Goal: Information Seeking & Learning: Learn about a topic

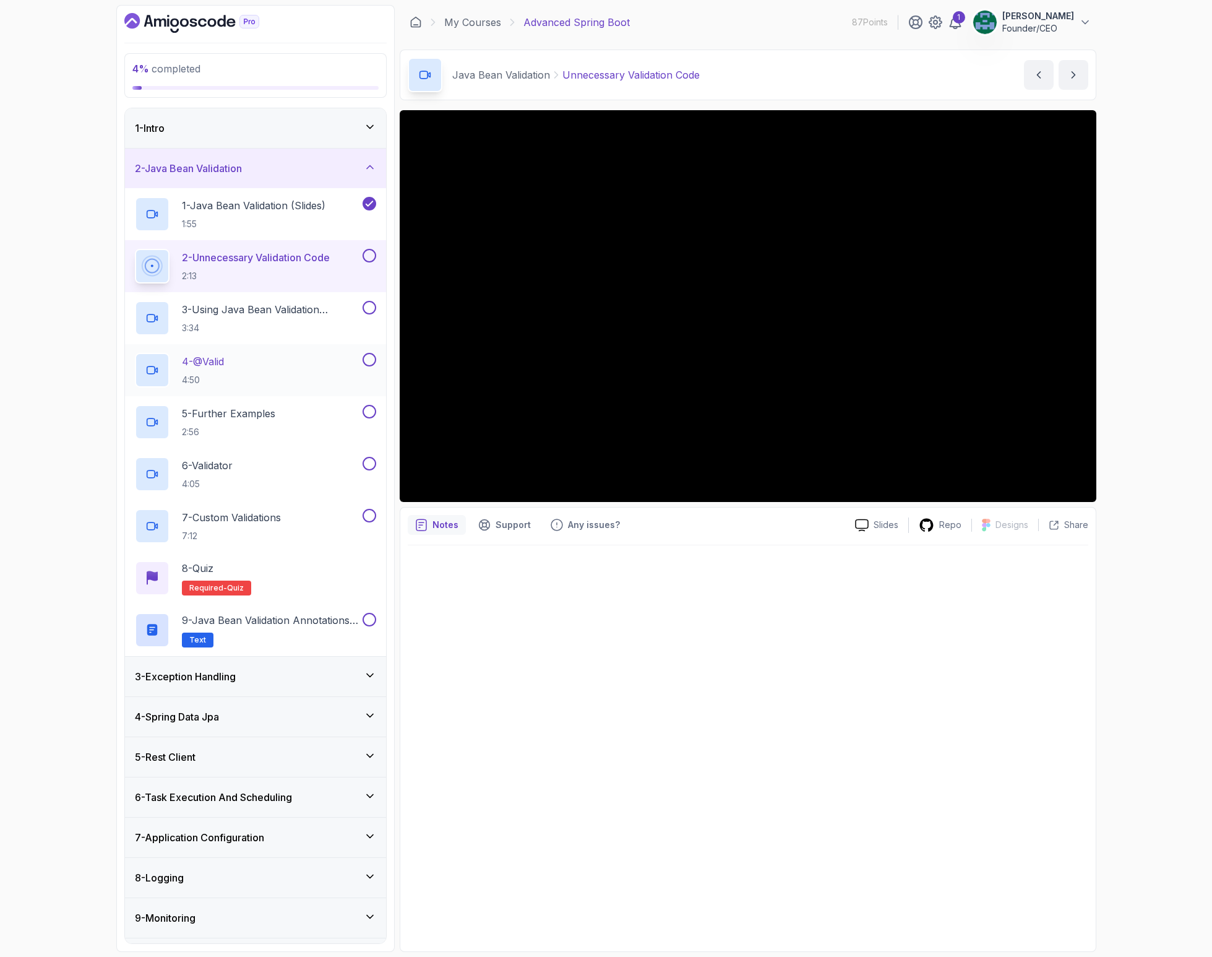
click at [252, 368] on div "4 - @Valid 4:50" at bounding box center [247, 370] width 225 height 35
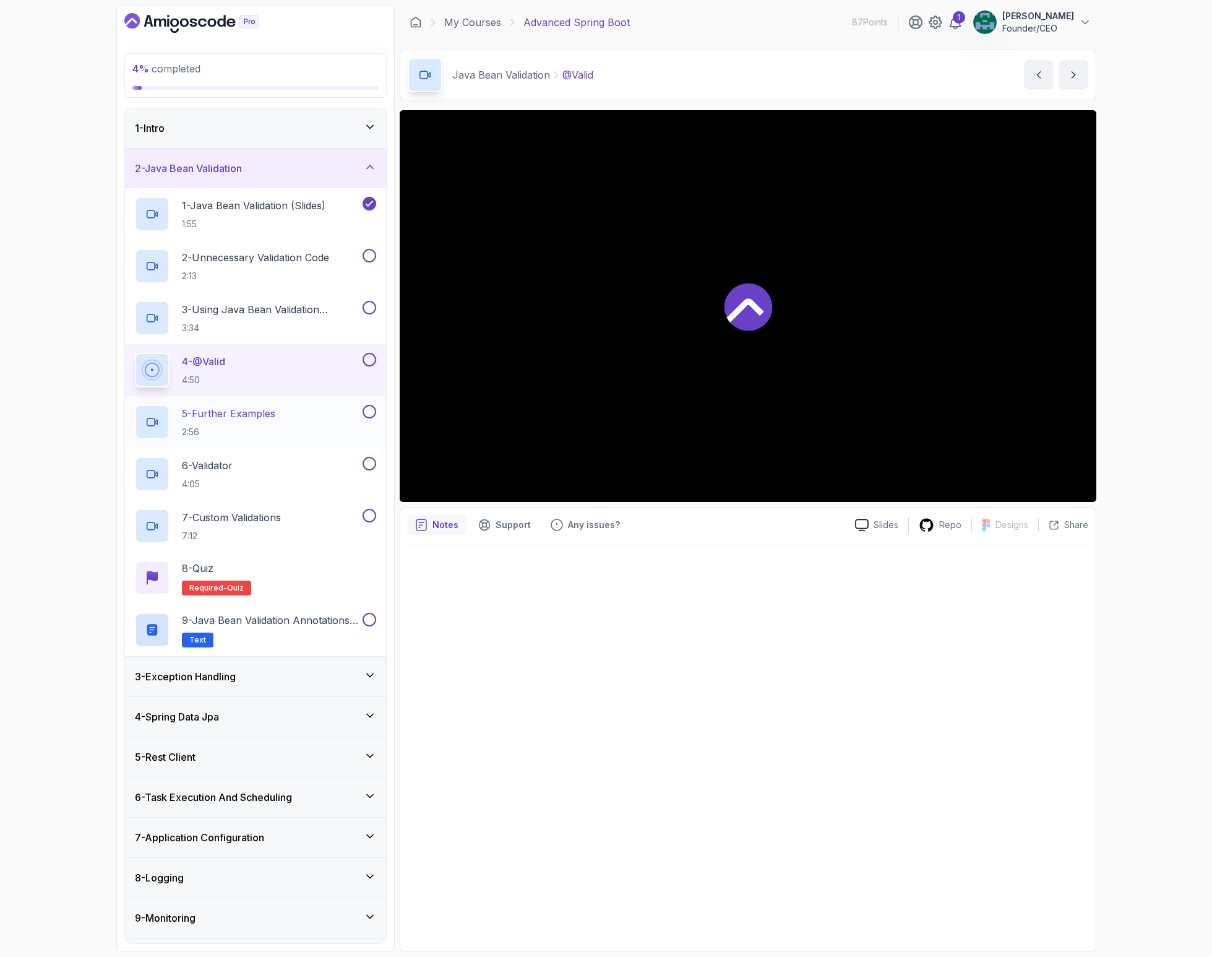
click at [261, 440] on div "5 - Further Examples 2:56" at bounding box center [255, 422] width 261 height 52
click at [269, 466] on div "6 - Validator 4:05" at bounding box center [247, 474] width 225 height 35
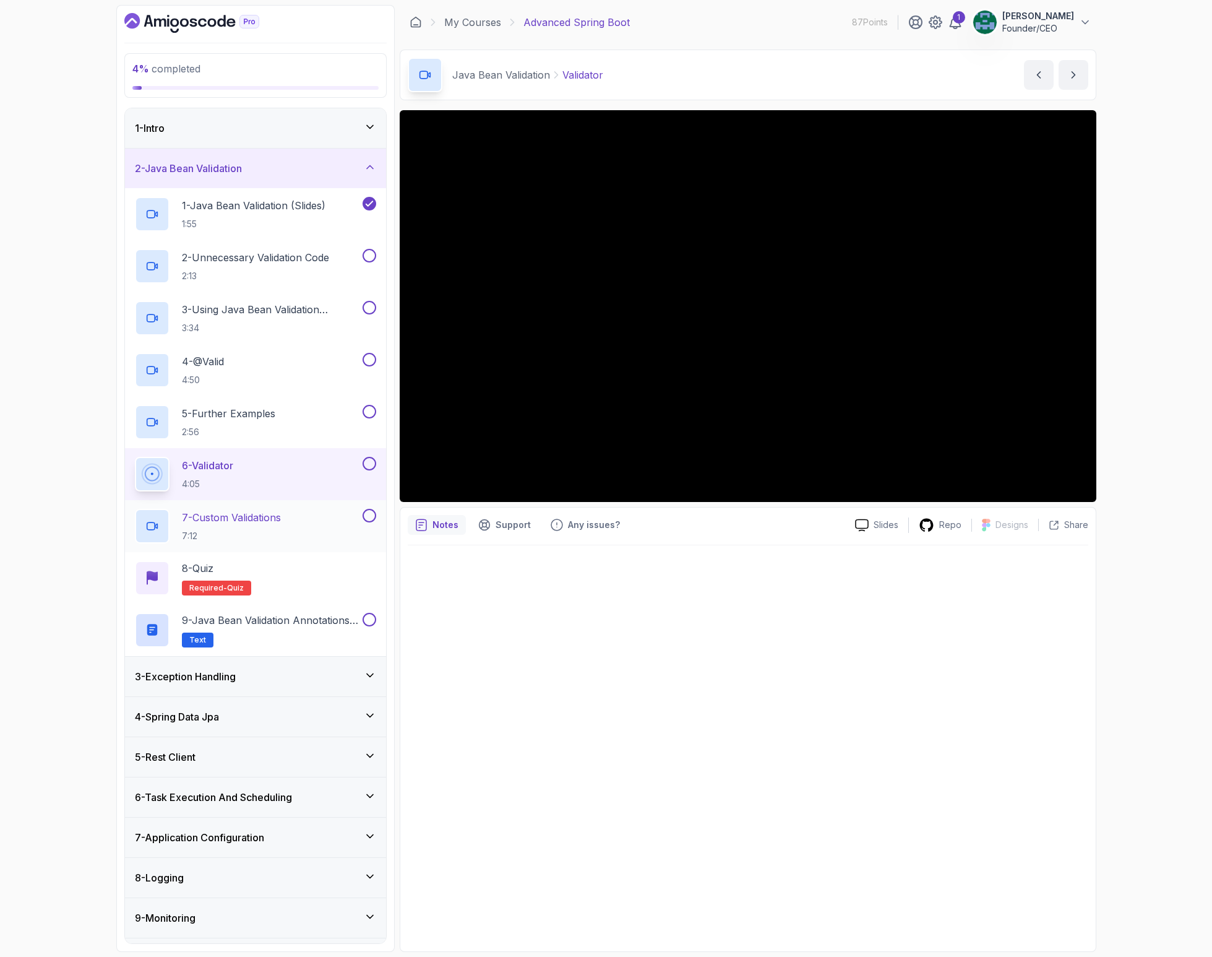
click at [281, 515] on p "7 - Custom Validations" at bounding box center [231, 517] width 99 height 15
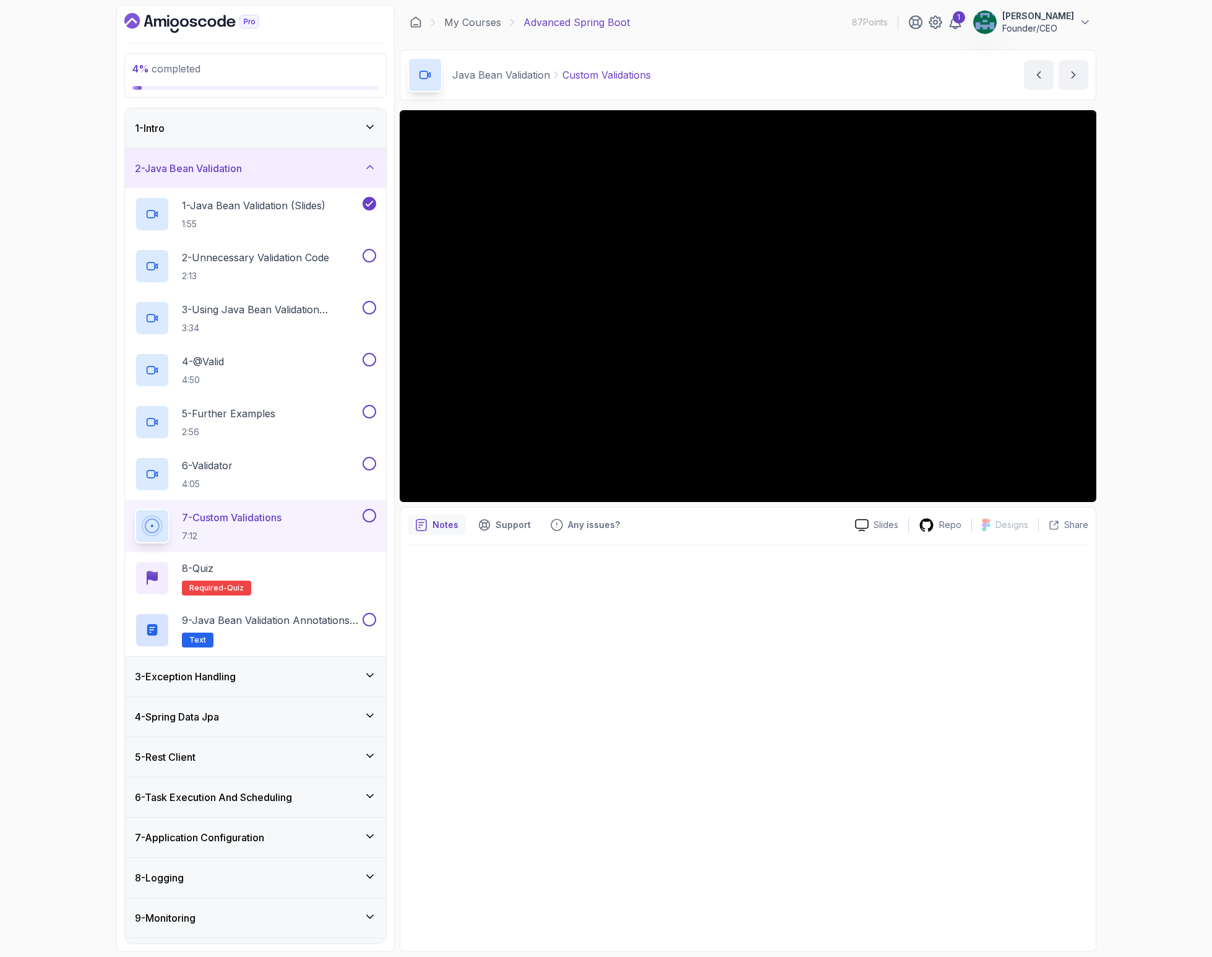
click at [368, 517] on button at bounding box center [370, 516] width 14 height 14
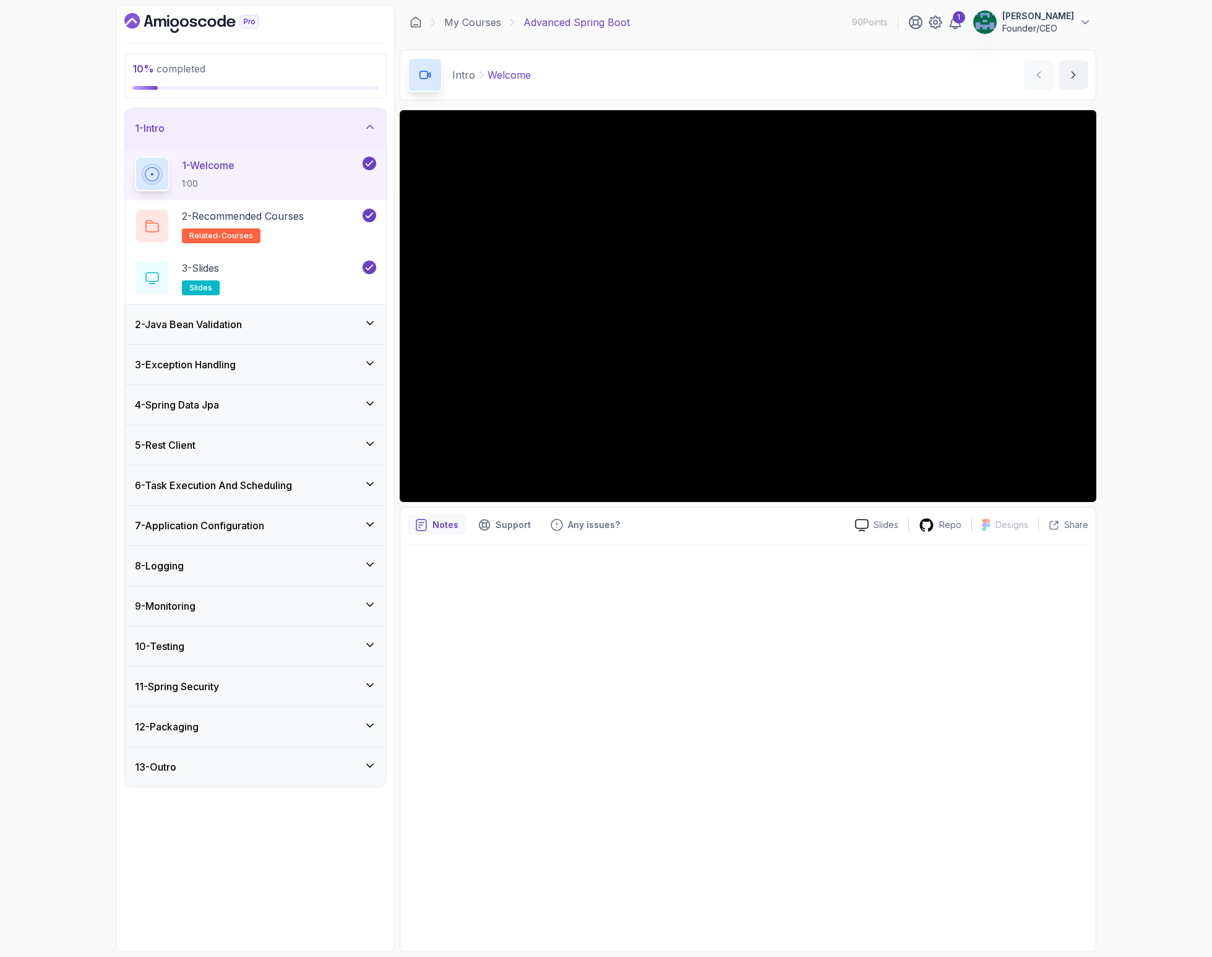
click at [216, 327] on h3 "2 - Java Bean Validation" at bounding box center [188, 324] width 107 height 15
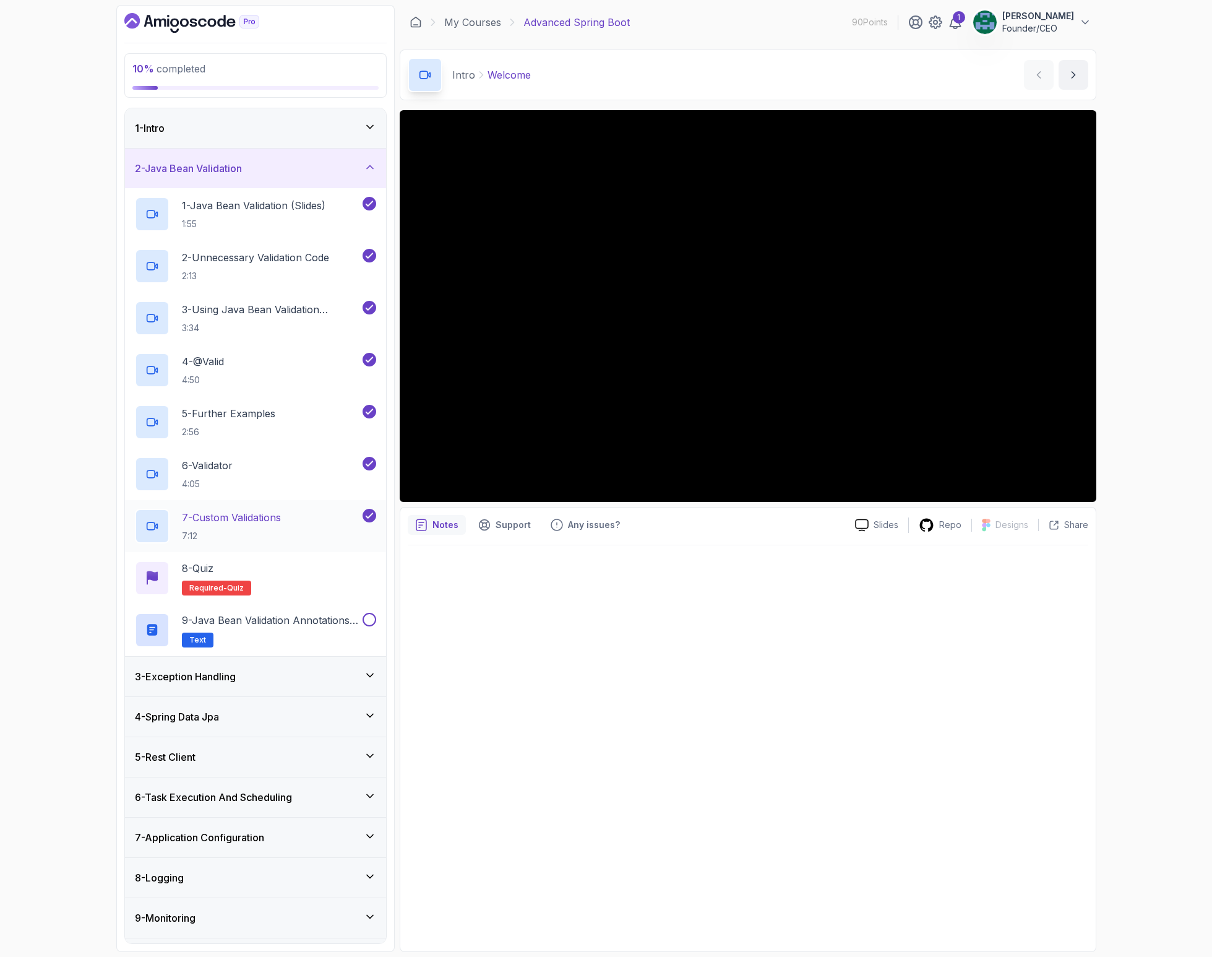
click at [243, 528] on h2 "7 - Custom Validations 7:12" at bounding box center [231, 526] width 99 height 32
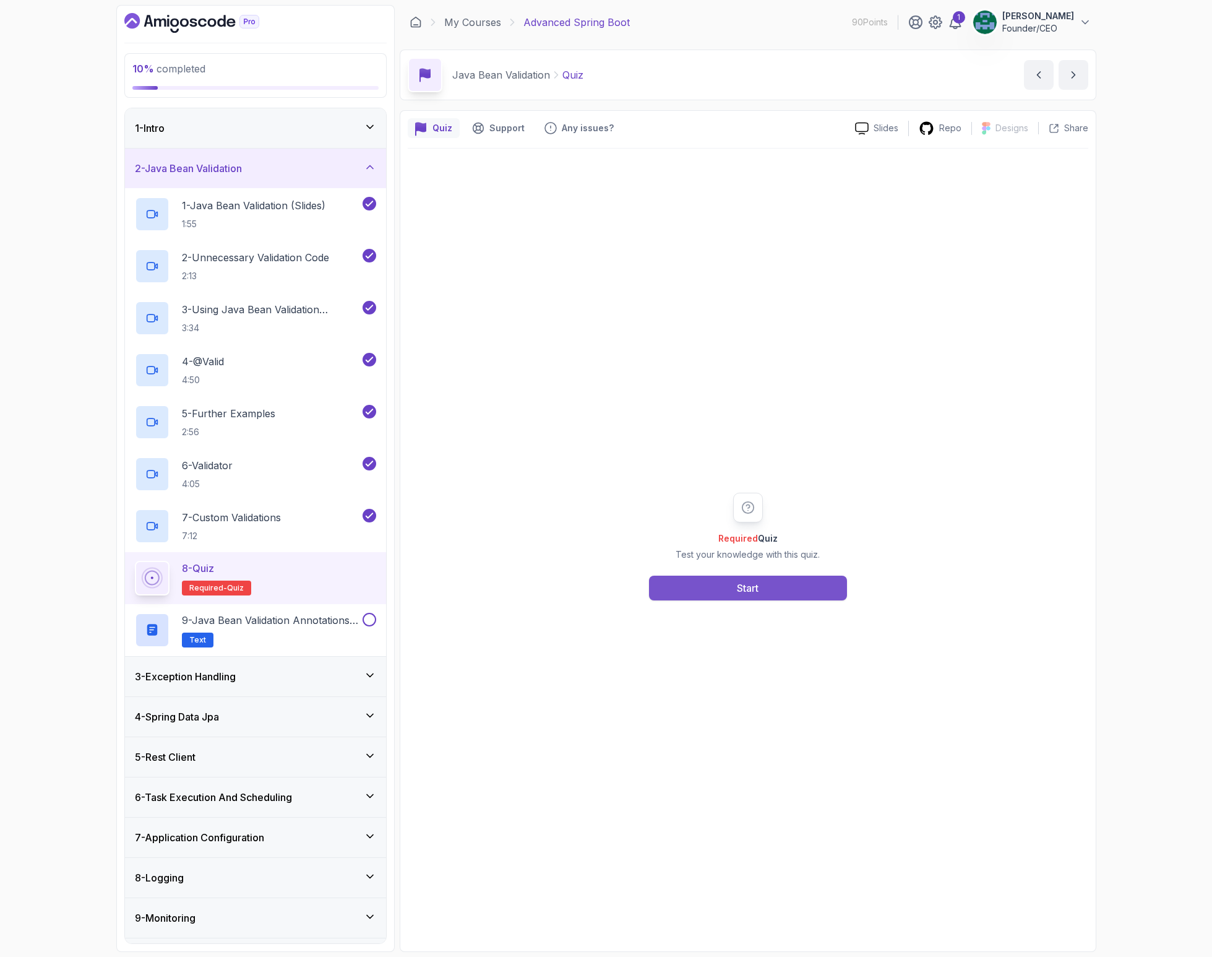
click at [682, 588] on button "Start" at bounding box center [748, 587] width 198 height 25
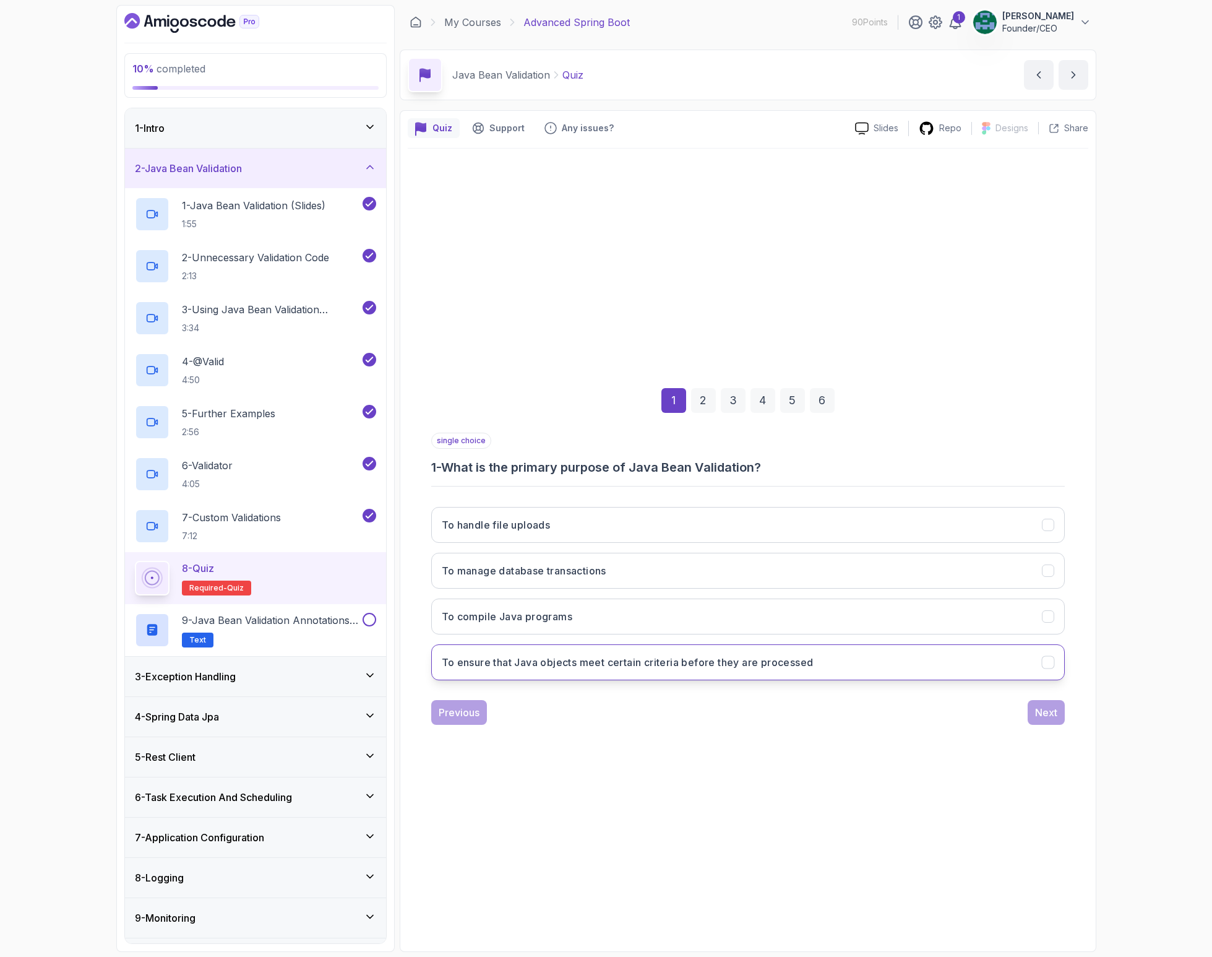
click at [599, 660] on h3 "To ensure that Java objects meet certain criteria before they are processed" at bounding box center [628, 662] width 372 height 15
click at [1048, 709] on div "Next" at bounding box center [1046, 712] width 22 height 15
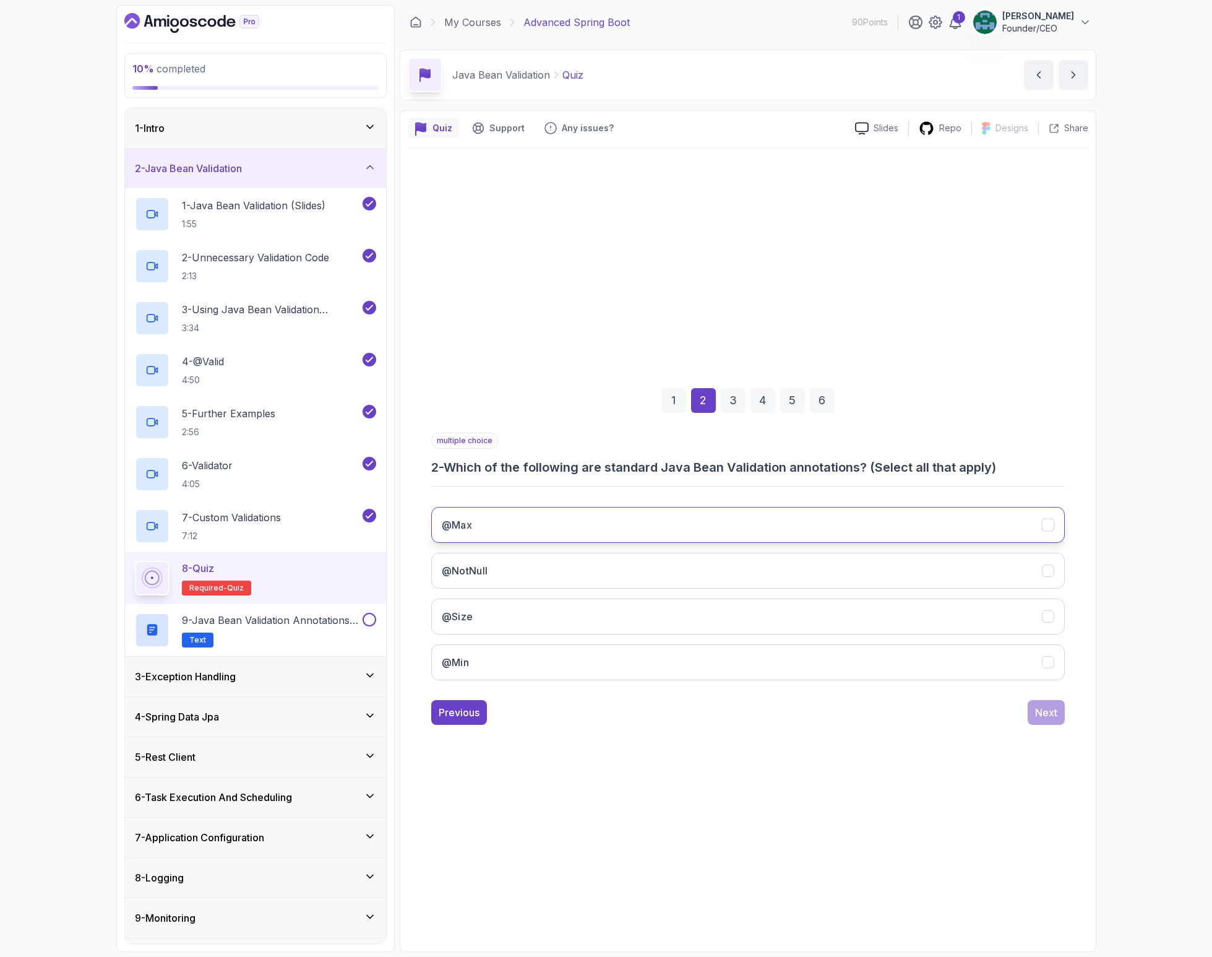
click at [519, 530] on button "@Max" at bounding box center [748, 525] width 634 height 36
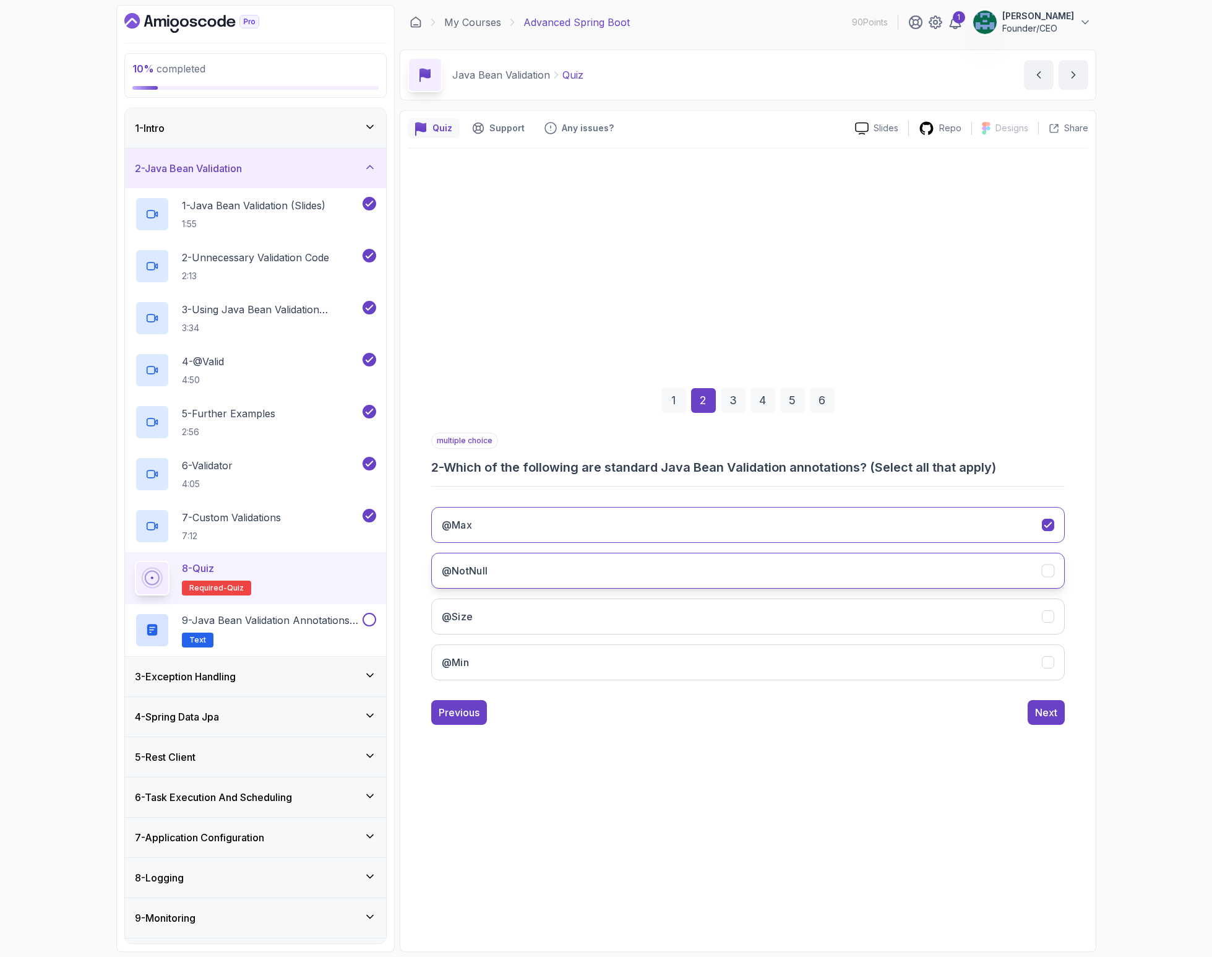
click at [523, 580] on button "@NotNull" at bounding box center [748, 571] width 634 height 36
click at [525, 612] on button "@Size" at bounding box center [748, 616] width 634 height 36
click at [556, 662] on button "@Min" at bounding box center [748, 662] width 634 height 36
click at [1050, 705] on button "Next" at bounding box center [1046, 712] width 37 height 25
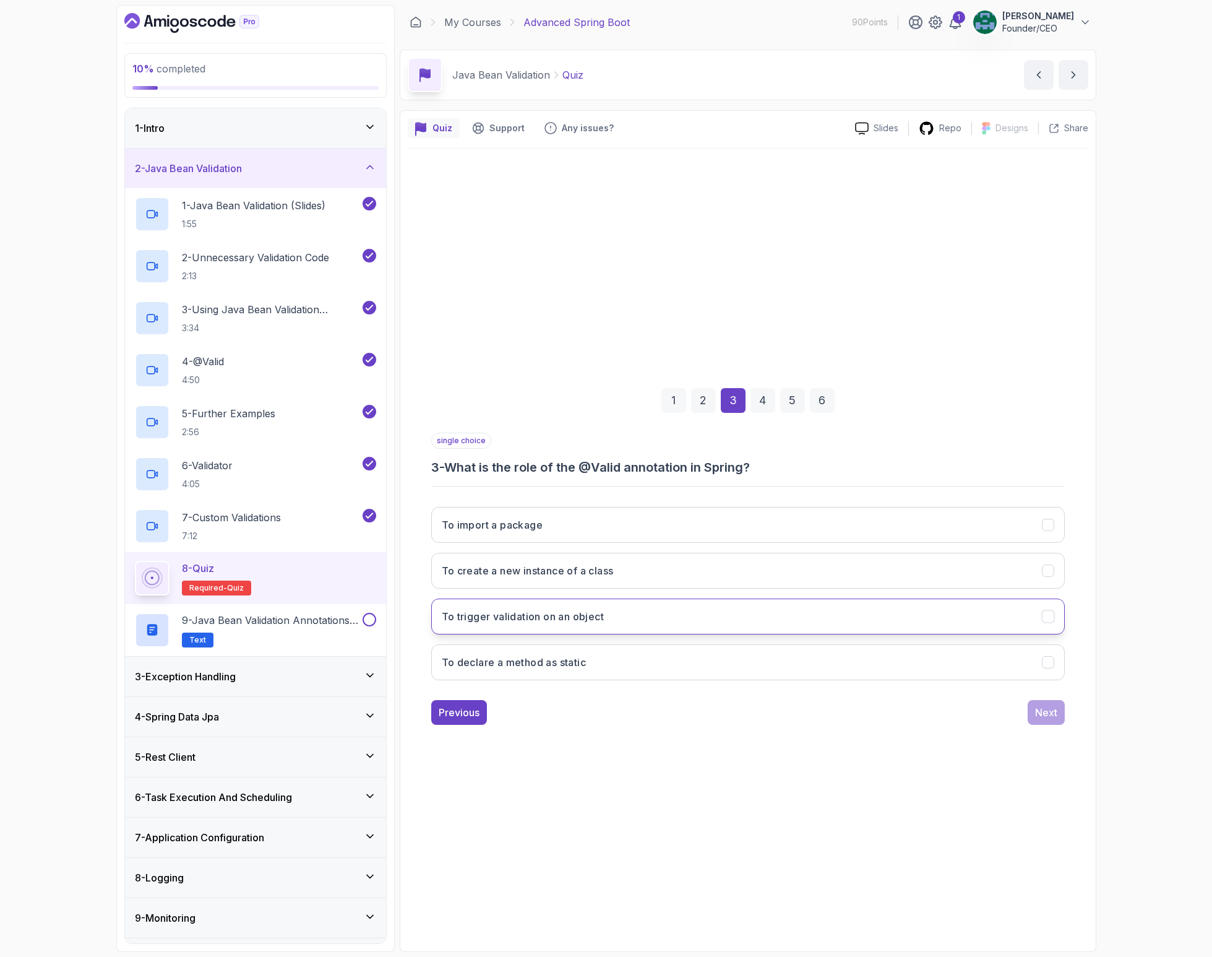
click at [608, 618] on button "To trigger validation on an object" at bounding box center [748, 616] width 634 height 36
drag, startPoint x: 1045, startPoint y: 715, endPoint x: 1035, endPoint y: 704, distance: 14.9
click at [1045, 715] on div "Next" at bounding box center [1046, 712] width 22 height 15
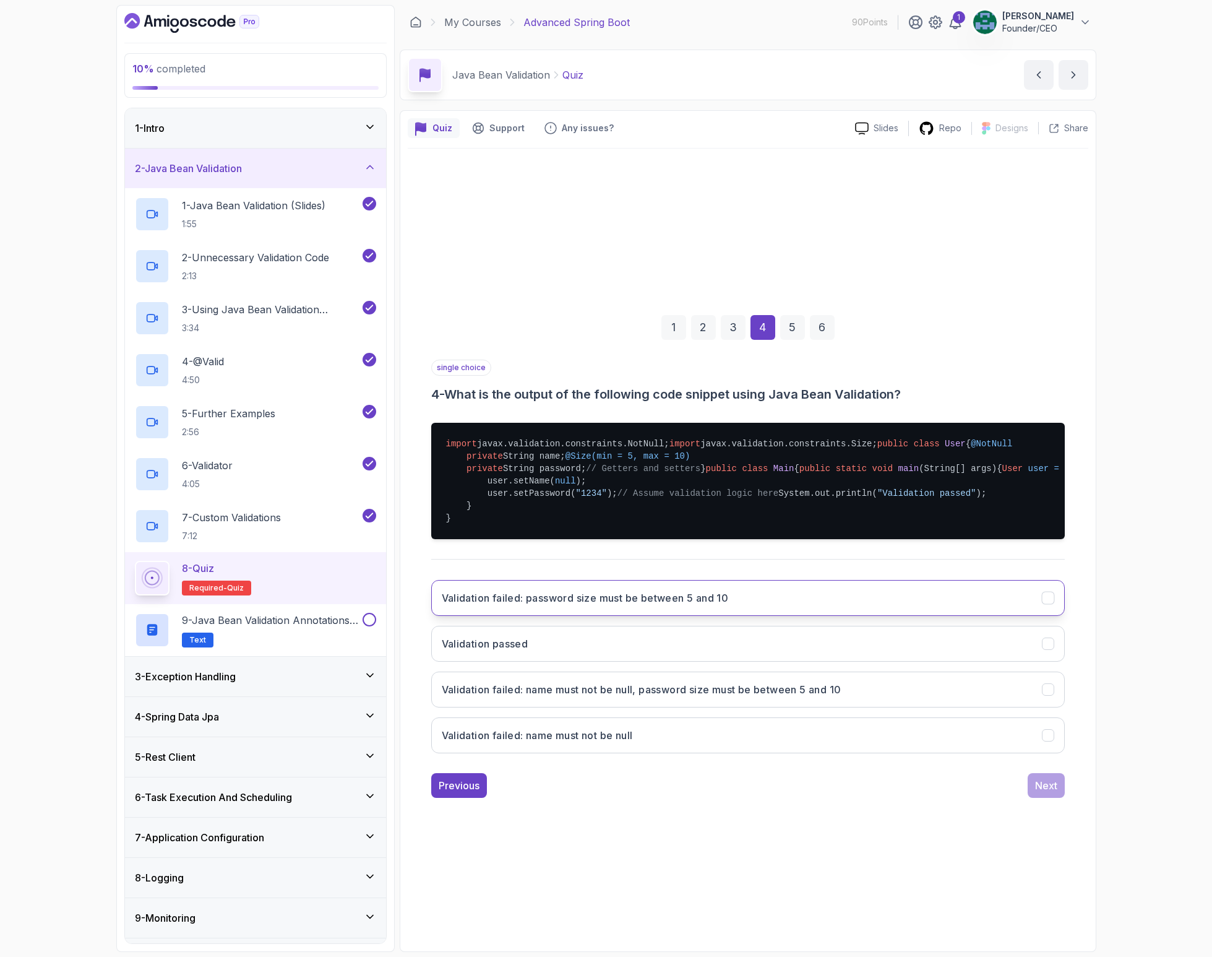
click at [661, 605] on h3 "Validation failed: password size must be between 5 and 10" at bounding box center [585, 597] width 287 height 15
click at [621, 761] on div "Validation failed: password size must be between 5 and 10 Validation passed Val…" at bounding box center [748, 666] width 634 height 193
click at [675, 697] on h3 "Validation failed: name must not be null, password size must be between 5 and 10" at bounding box center [642, 689] width 400 height 15
click at [1037, 793] on div "Next" at bounding box center [1046, 785] width 22 height 15
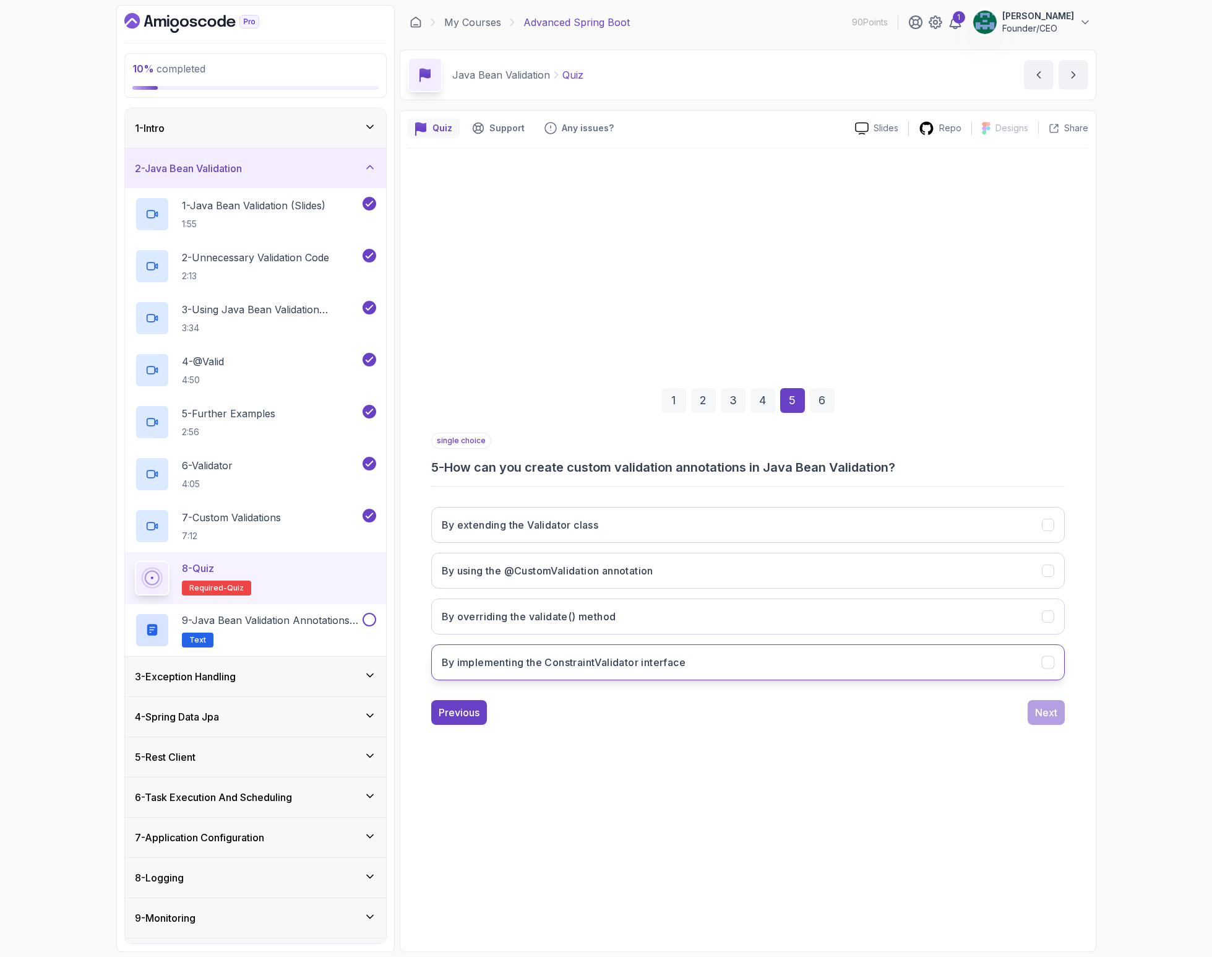
click at [638, 660] on h3 "By implementing the ConstraintValidator interface" at bounding box center [564, 662] width 244 height 15
click at [280, 516] on p "7 - Custom Validations" at bounding box center [231, 517] width 99 height 15
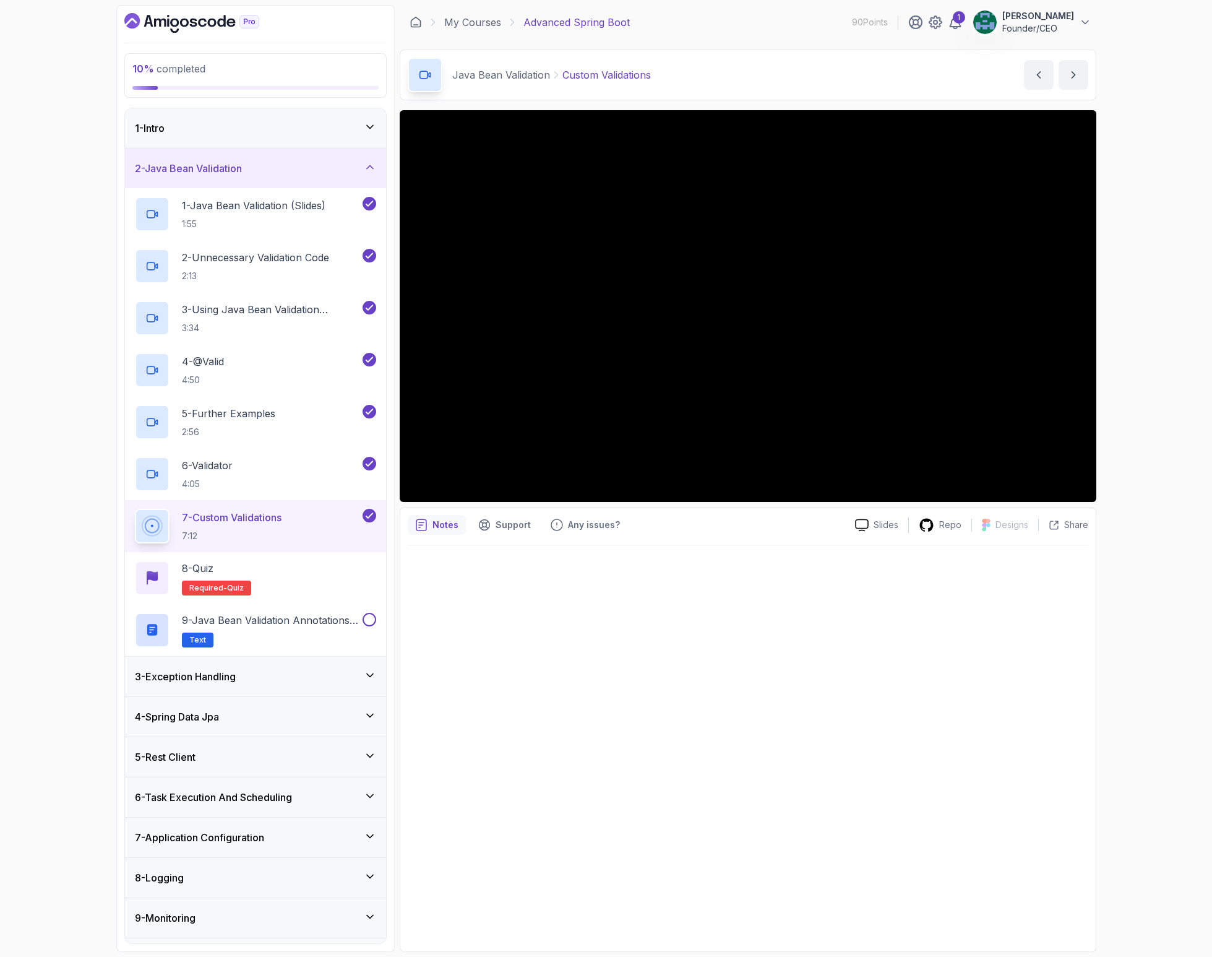
click at [695, 678] on div at bounding box center [748, 744] width 681 height 399
drag, startPoint x: 626, startPoint y: 588, endPoint x: 546, endPoint y: 558, distance: 85.4
click at [624, 587] on div at bounding box center [748, 744] width 681 height 399
click at [212, 575] on p "8 - Quiz" at bounding box center [198, 568] width 32 height 15
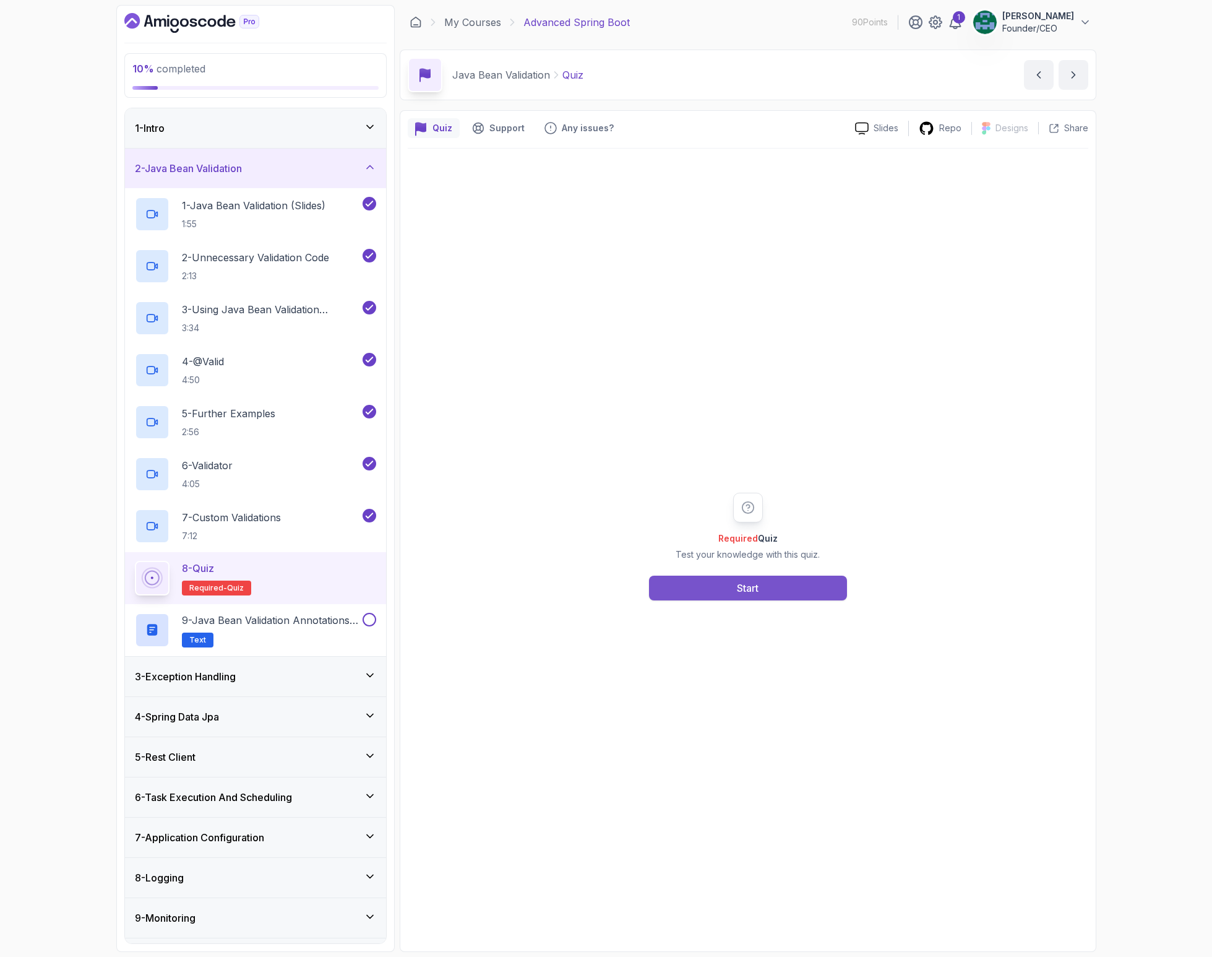
click at [722, 587] on button "Start" at bounding box center [748, 587] width 198 height 25
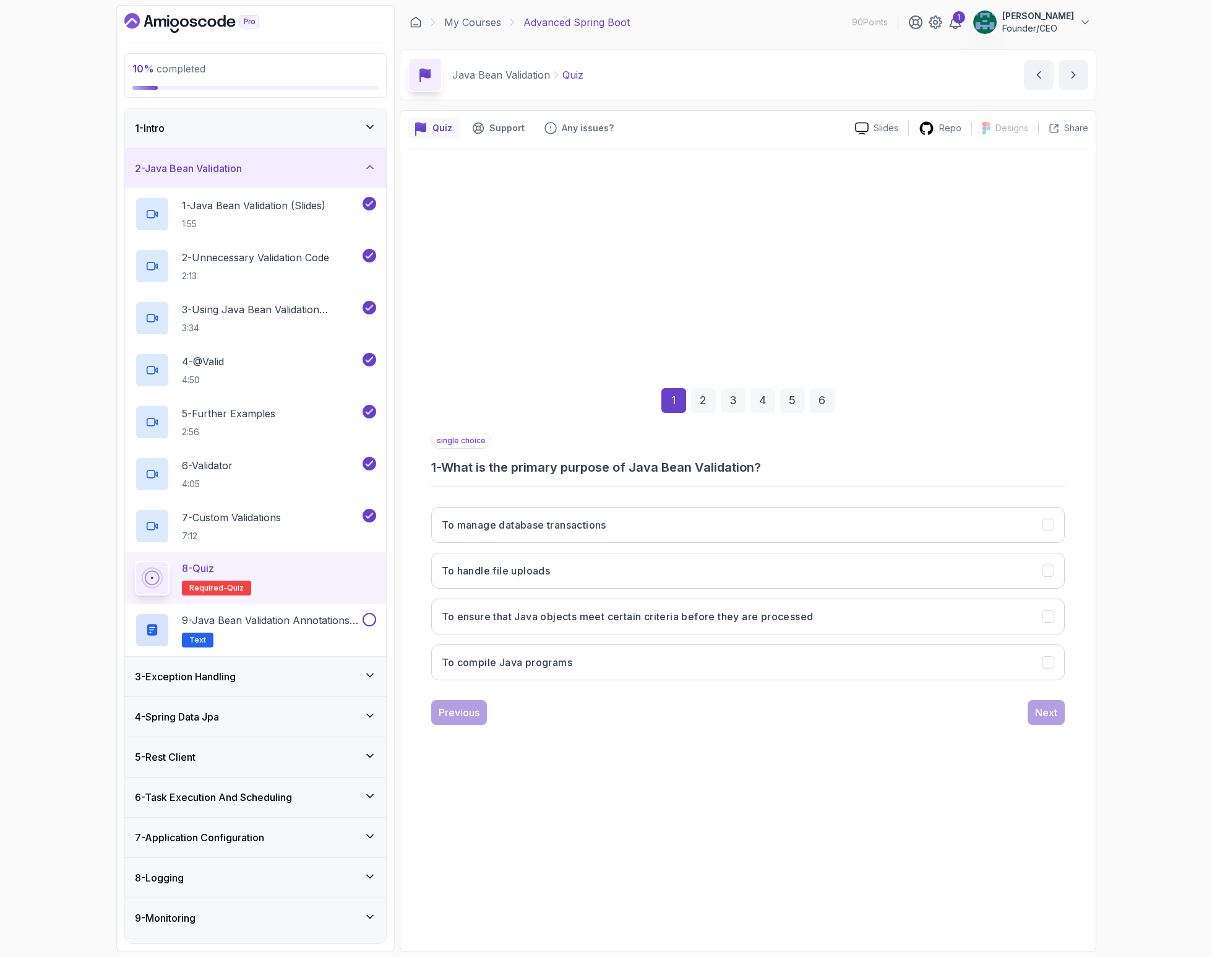
click at [738, 399] on div "3" at bounding box center [733, 400] width 25 height 25
click at [780, 405] on div "5" at bounding box center [792, 400] width 25 height 25
click at [251, 520] on p "7 - Custom Validations" at bounding box center [231, 517] width 99 height 15
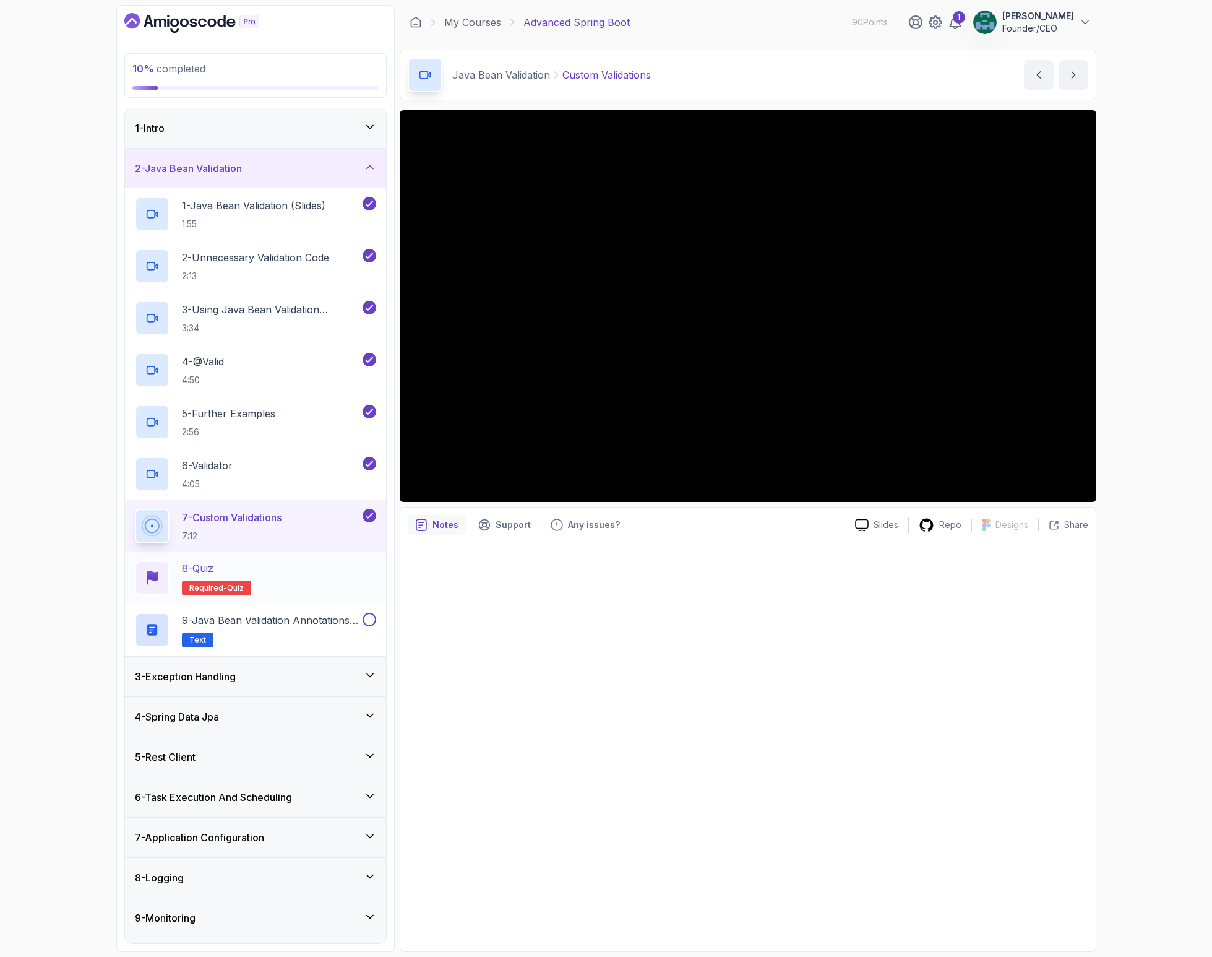
click at [254, 579] on div "8 - Quiz Required- quiz" at bounding box center [255, 578] width 241 height 35
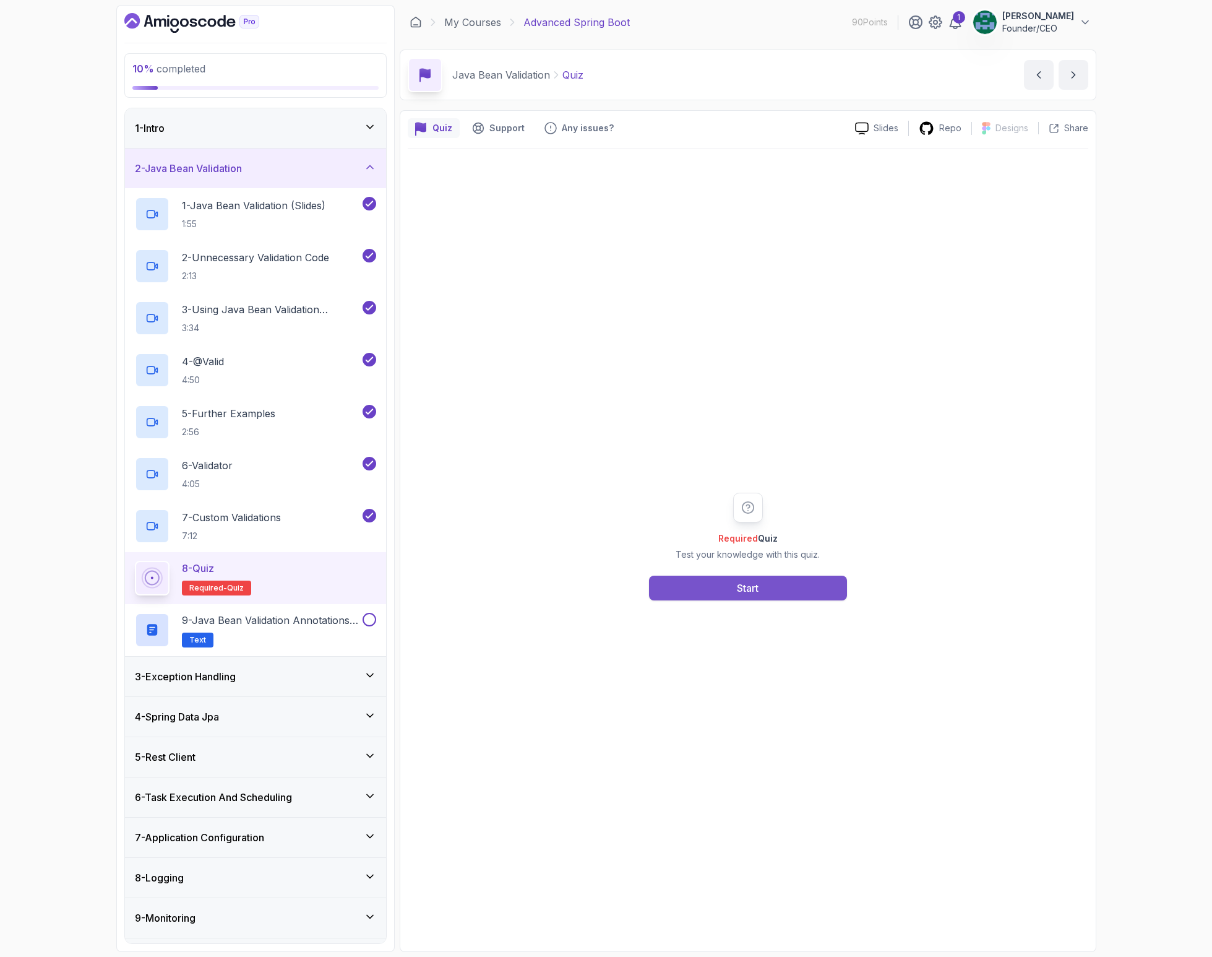
click at [747, 582] on div "Start" at bounding box center [748, 587] width 22 height 15
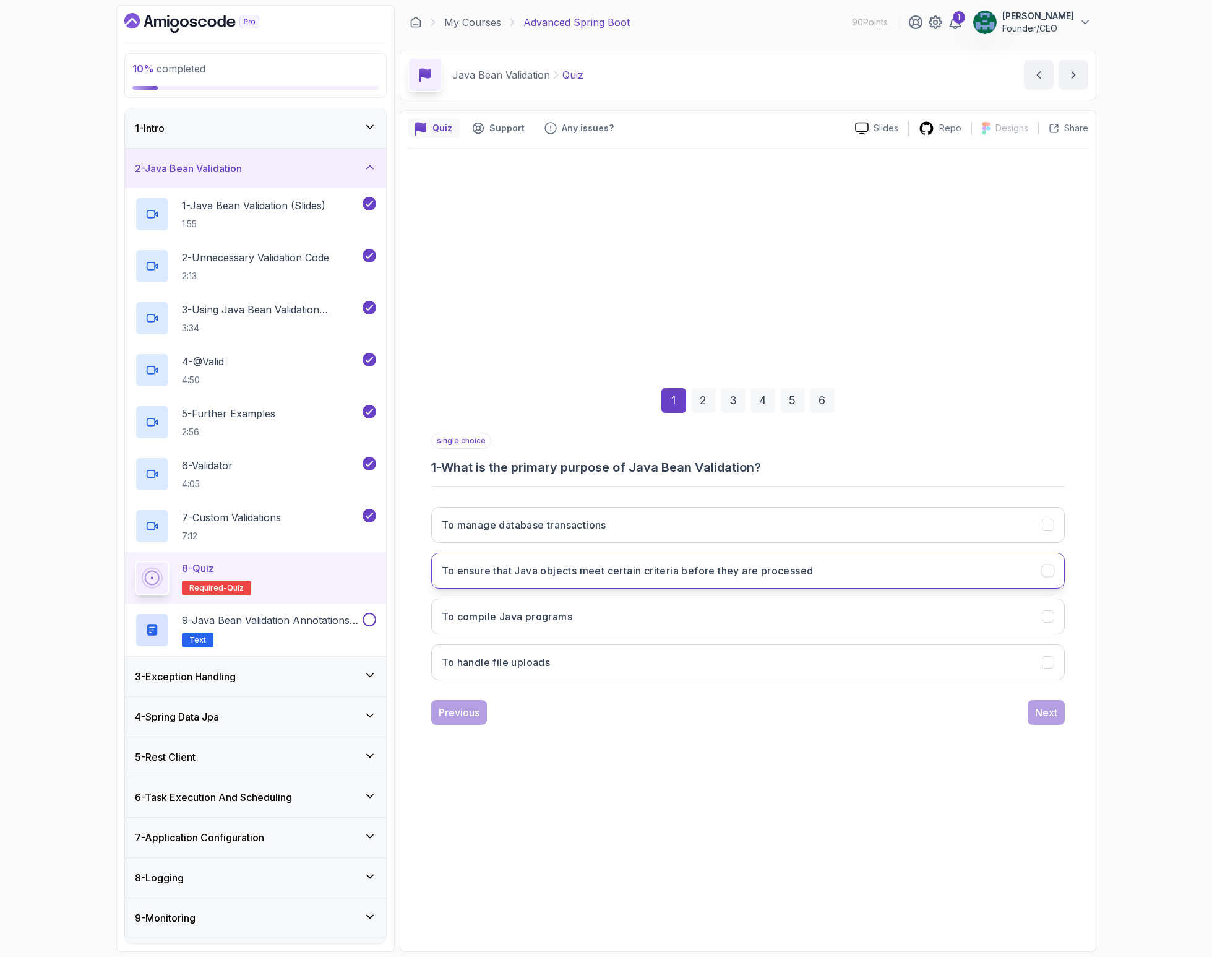
click at [635, 570] on h3 "To ensure that Java objects meet certain criteria before they are processed" at bounding box center [628, 570] width 372 height 15
click at [1051, 720] on button "Next" at bounding box center [1046, 712] width 37 height 25
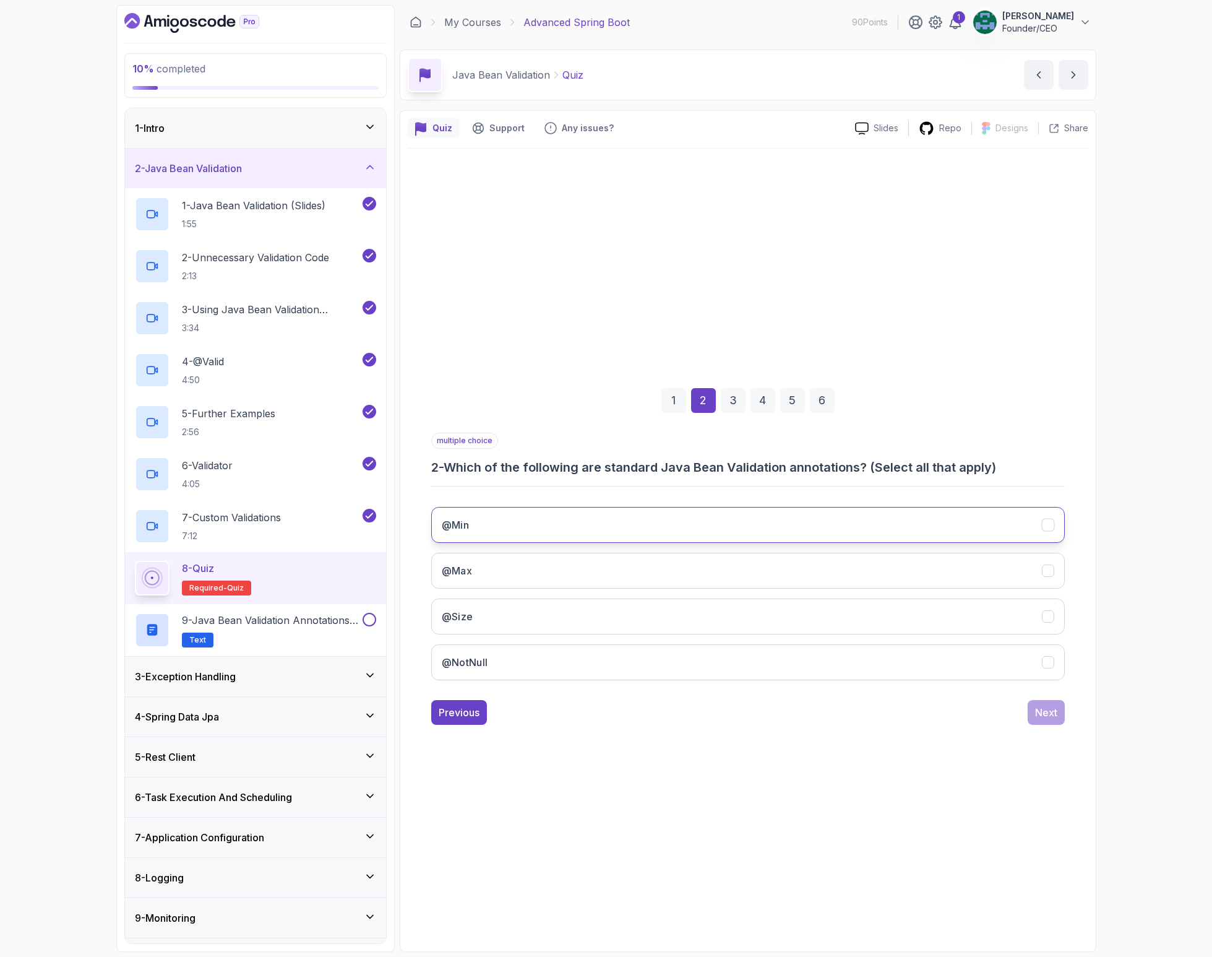
click at [600, 525] on button "@Min" at bounding box center [748, 525] width 634 height 36
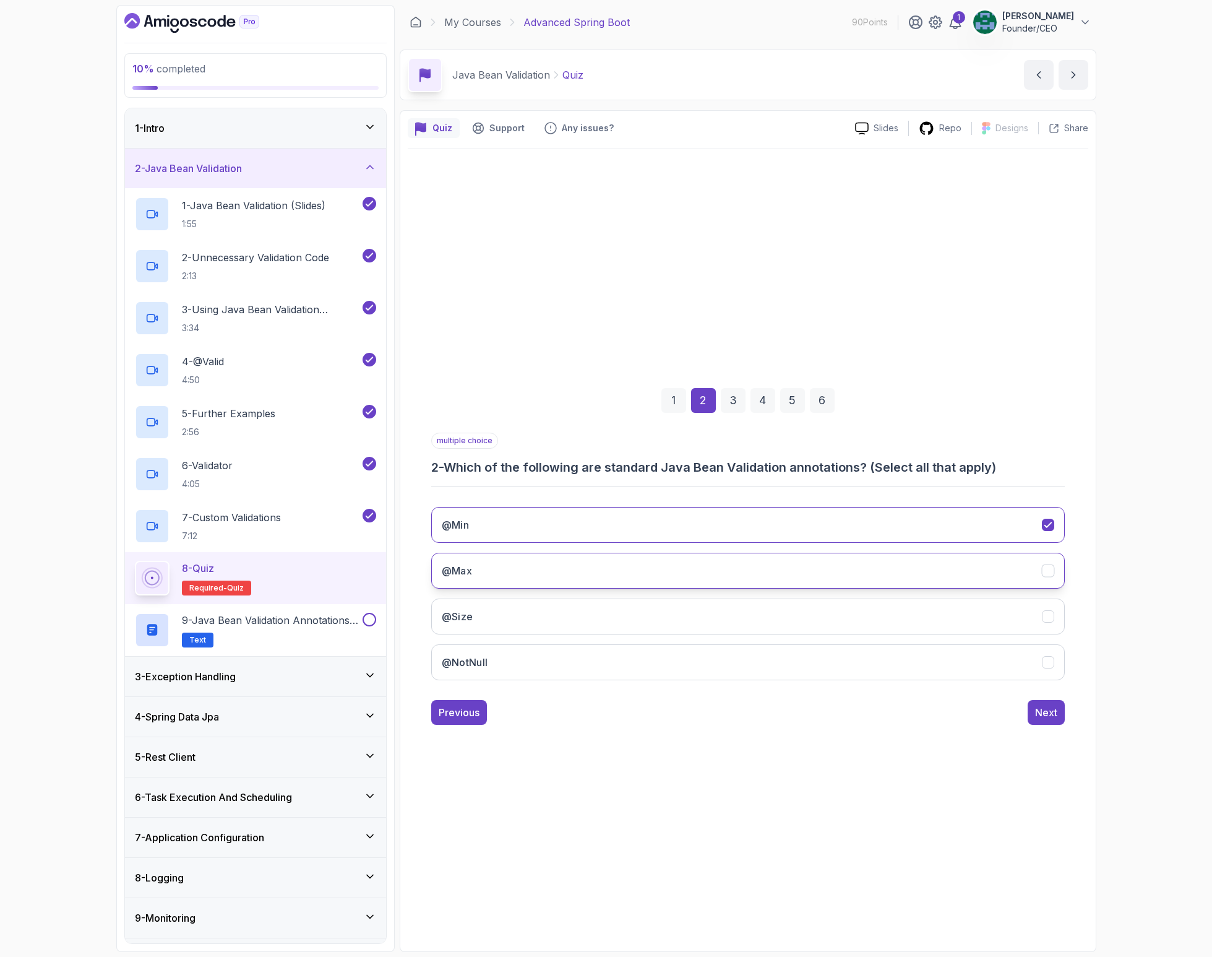
click at [602, 555] on button "@Max" at bounding box center [748, 571] width 634 height 36
drag, startPoint x: 601, startPoint y: 602, endPoint x: 613, endPoint y: 619, distance: 20.9
click at [601, 602] on button "@Size" at bounding box center [748, 616] width 634 height 36
drag, startPoint x: 623, startPoint y: 658, endPoint x: 728, endPoint y: 668, distance: 105.7
click at [623, 658] on button "@NotNull" at bounding box center [748, 662] width 634 height 36
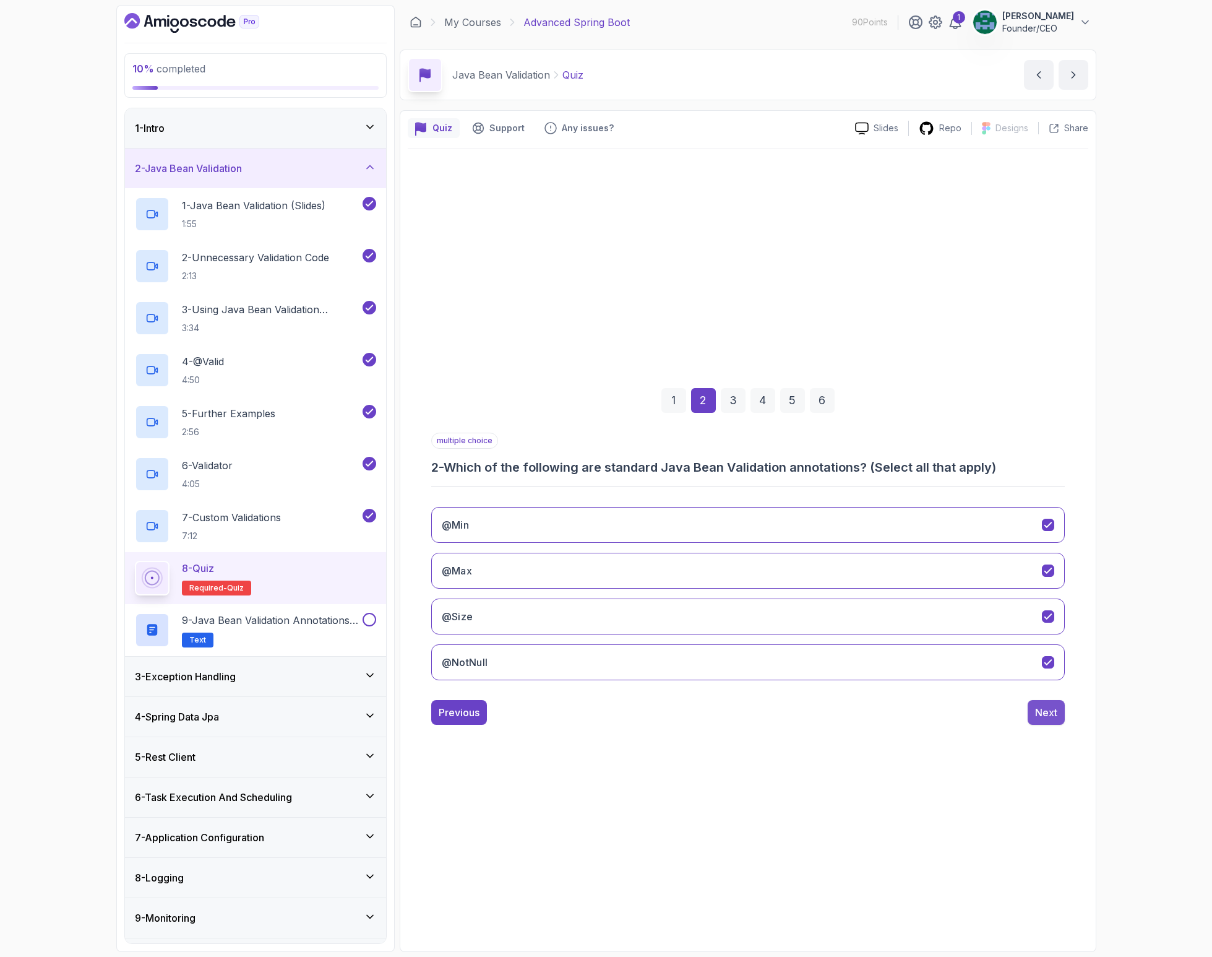
click at [1036, 702] on button "Next" at bounding box center [1046, 712] width 37 height 25
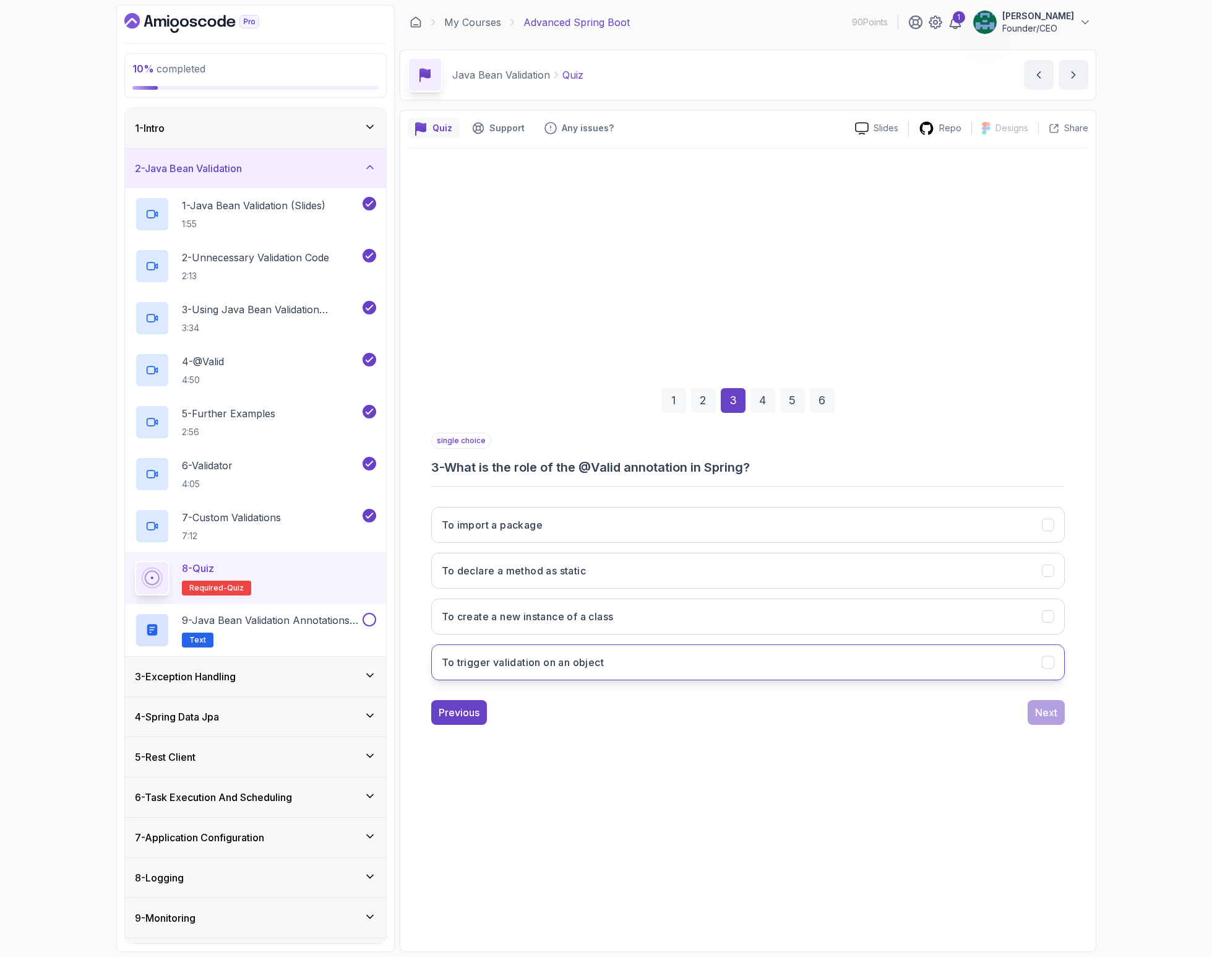
click at [617, 658] on button "To trigger validation on an object" at bounding box center [748, 662] width 634 height 36
click at [1041, 718] on div "Next" at bounding box center [1046, 712] width 22 height 15
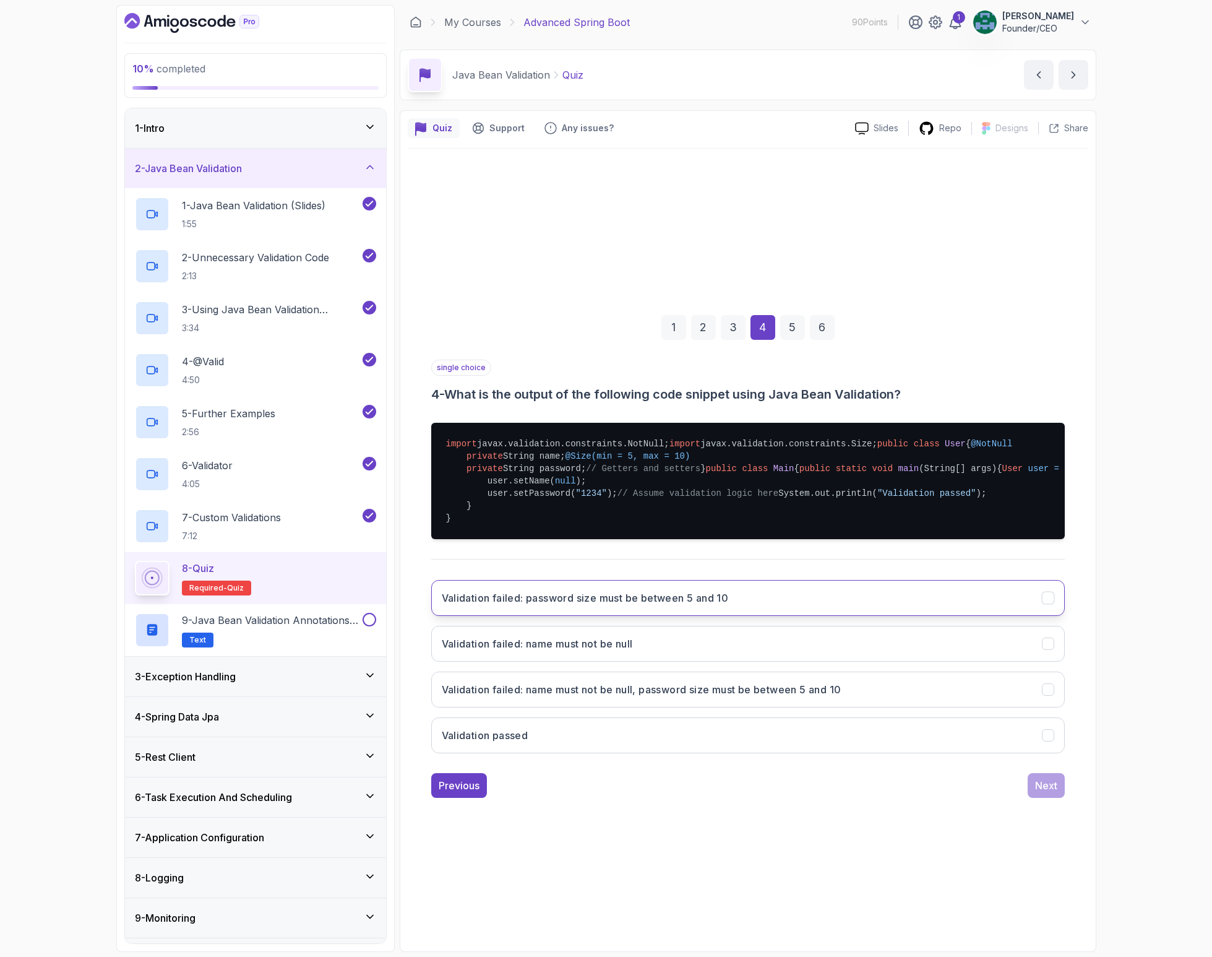
click at [637, 616] on button "Validation failed: password size must be between 5 and 10" at bounding box center [748, 598] width 634 height 36
click at [739, 757] on div "Validation failed: password size must be between 5 and 10 Validation failed: na…" at bounding box center [748, 666] width 634 height 193
click at [754, 707] on button "Validation failed: name must not be null, password size must be between 5 and 10" at bounding box center [748, 689] width 634 height 36
click at [1051, 793] on div "Next" at bounding box center [1046, 785] width 22 height 15
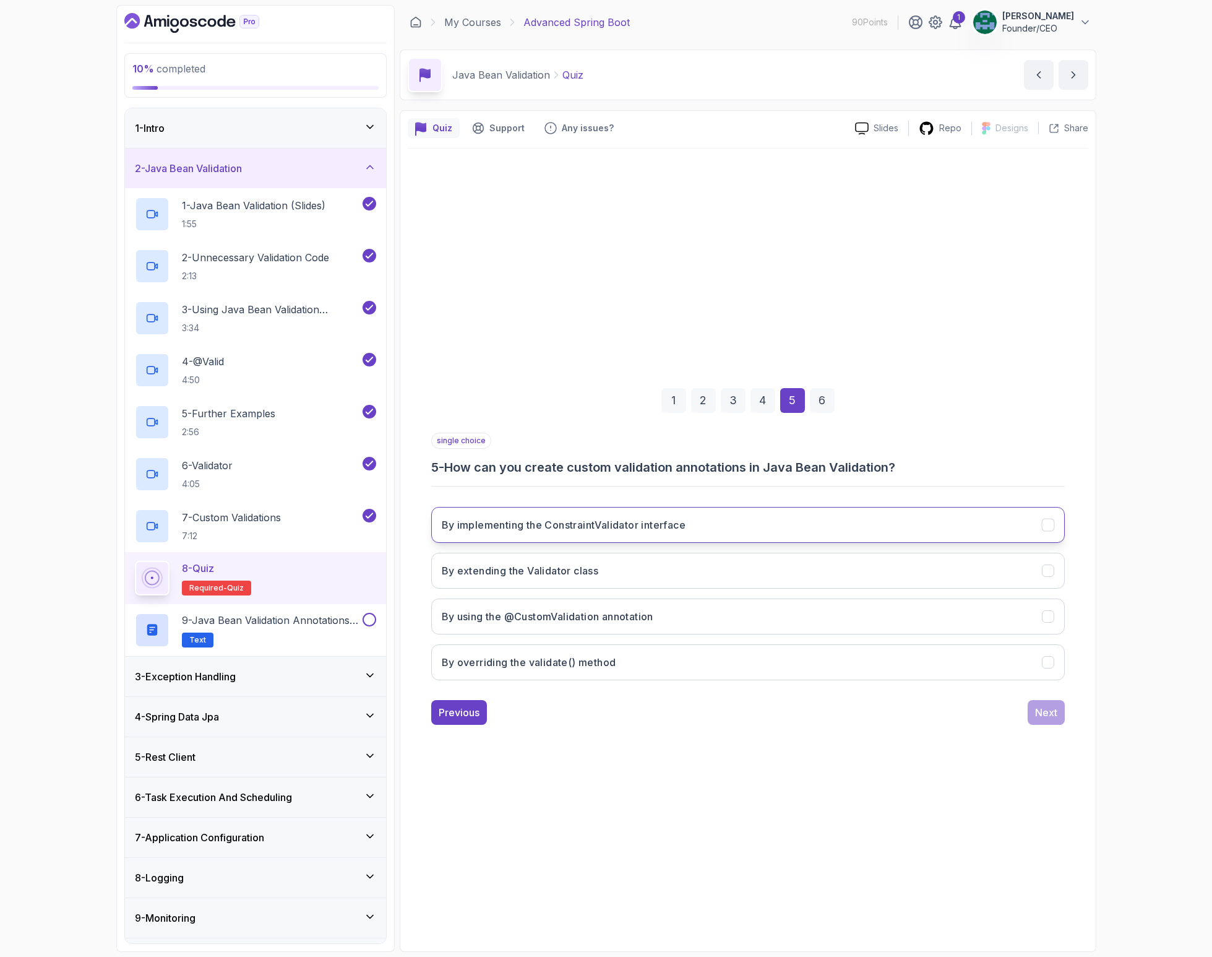
click at [642, 518] on h3 "By implementing the ConstraintValidator interface" at bounding box center [564, 524] width 244 height 15
click at [1042, 710] on div "Next" at bounding box center [1046, 712] width 22 height 15
click at [668, 525] on button "Reduces boilerplate validation code" at bounding box center [748, 525] width 634 height 36
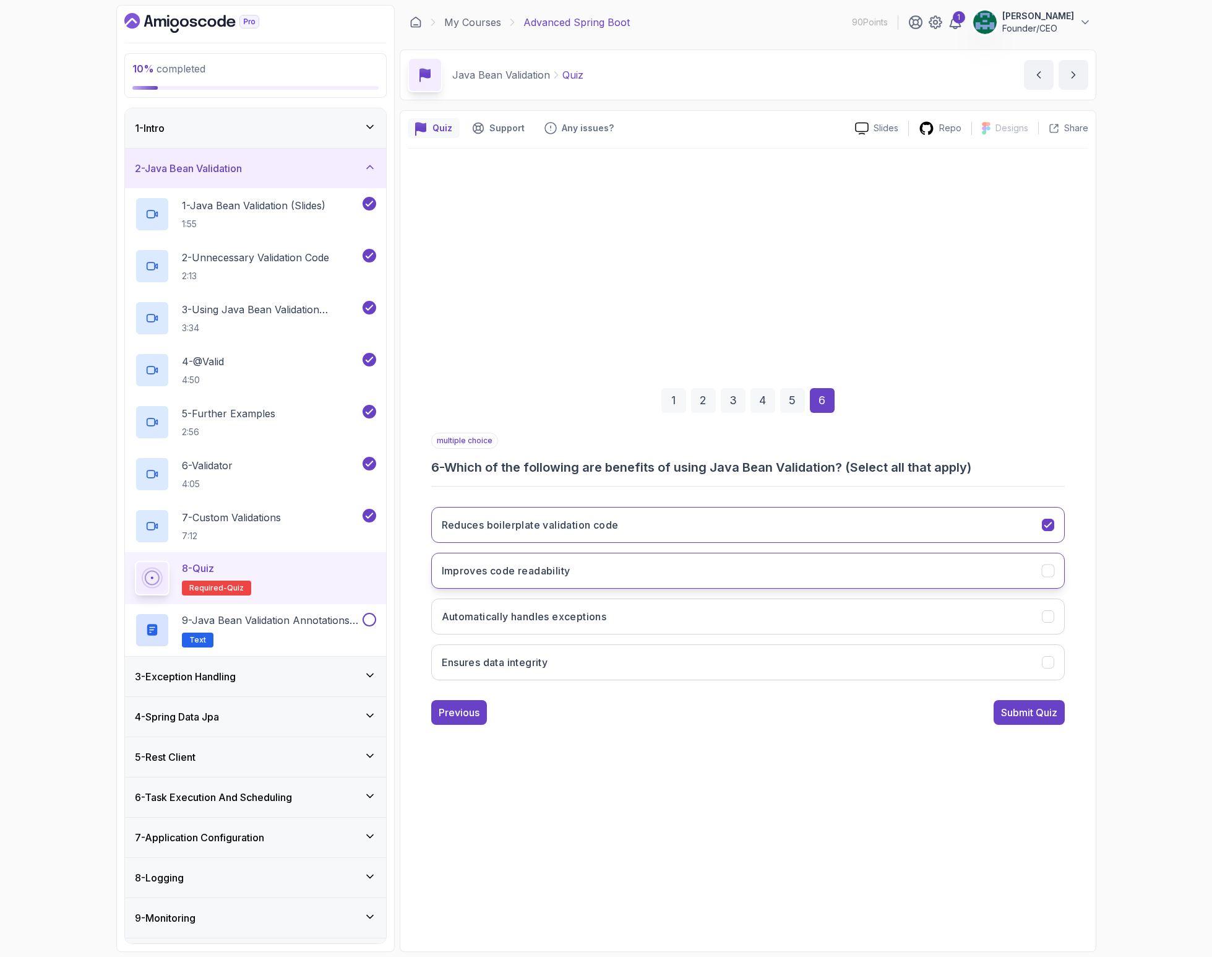
click at [653, 567] on button "Improves code readability" at bounding box center [748, 571] width 634 height 36
click at [649, 609] on button "Automatically handles exceptions" at bounding box center [748, 616] width 634 height 36
drag, startPoint x: 706, startPoint y: 652, endPoint x: 786, endPoint y: 668, distance: 81.6
click at [707, 652] on button "Ensures data integrity" at bounding box center [748, 662] width 634 height 36
click at [1034, 709] on div "Submit Quiz" at bounding box center [1029, 712] width 56 height 15
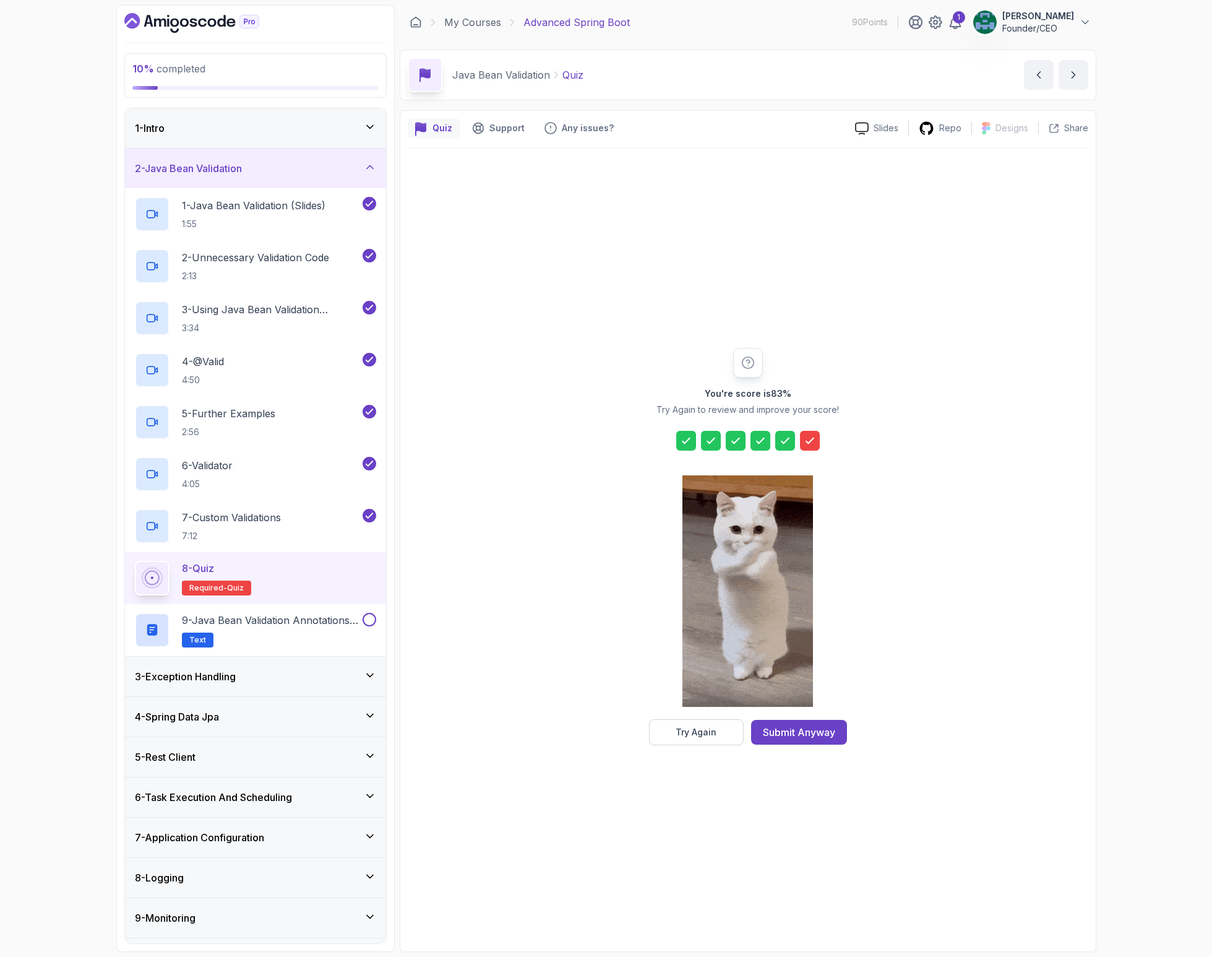
click at [725, 739] on button "Try Again" at bounding box center [696, 732] width 95 height 26
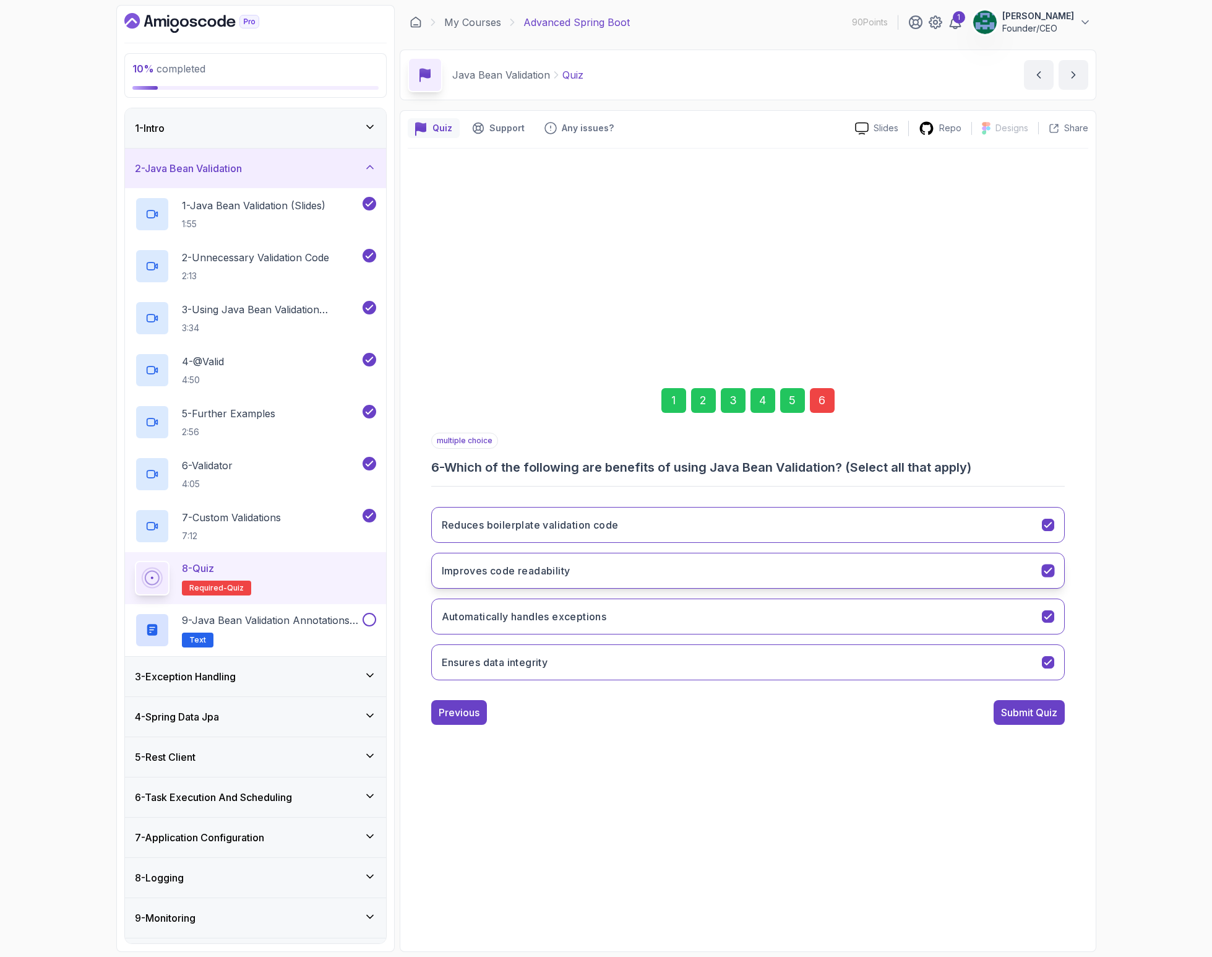
click at [761, 559] on button "Improves code readability" at bounding box center [748, 571] width 634 height 36
click at [820, 618] on button "Automatically handles exceptions" at bounding box center [748, 616] width 634 height 36
click at [839, 572] on button "Improves code readability" at bounding box center [748, 571] width 634 height 36
click at [1048, 711] on div "Submit Quiz" at bounding box center [1029, 712] width 56 height 15
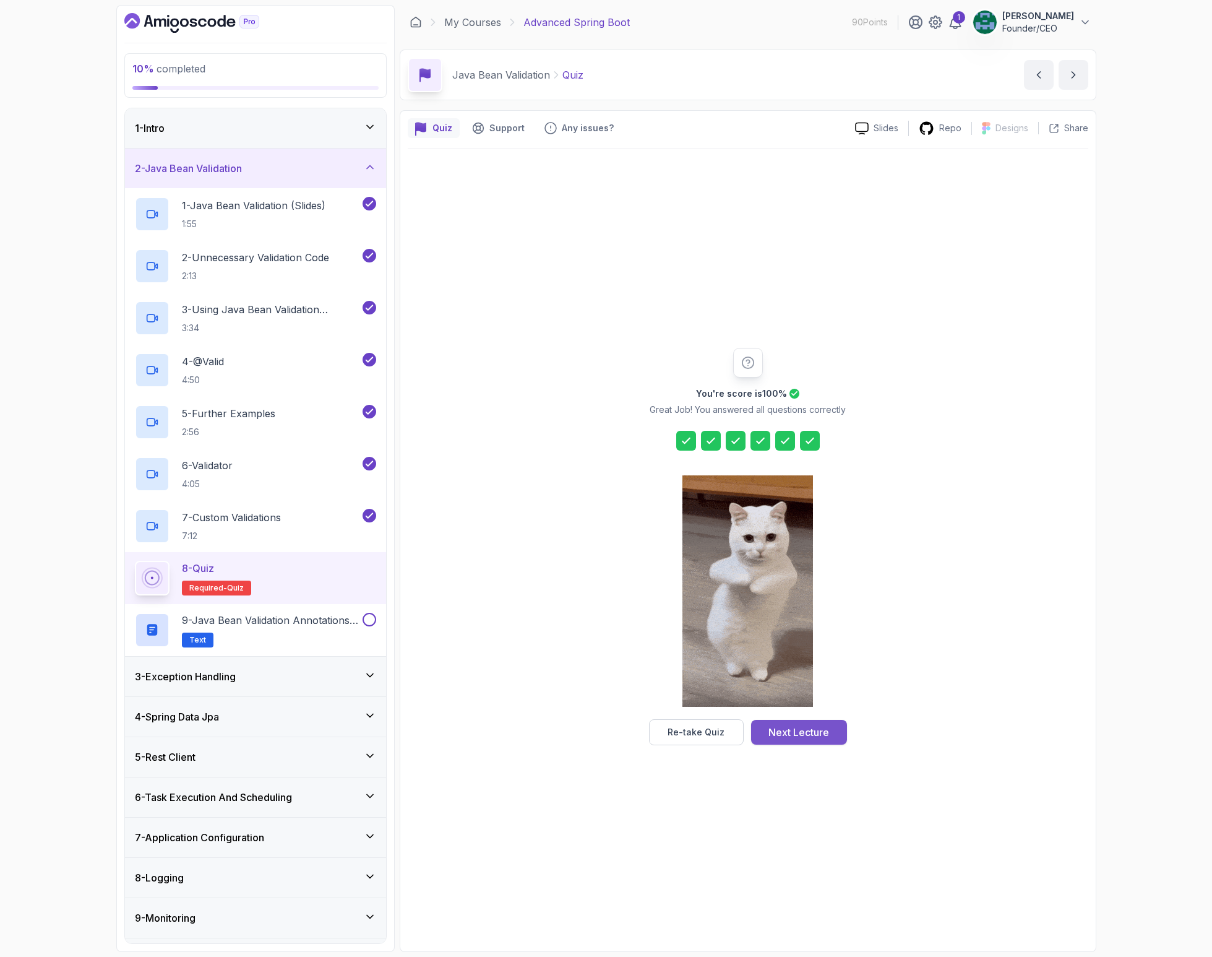
click at [813, 729] on div "Next Lecture" at bounding box center [799, 732] width 61 height 15
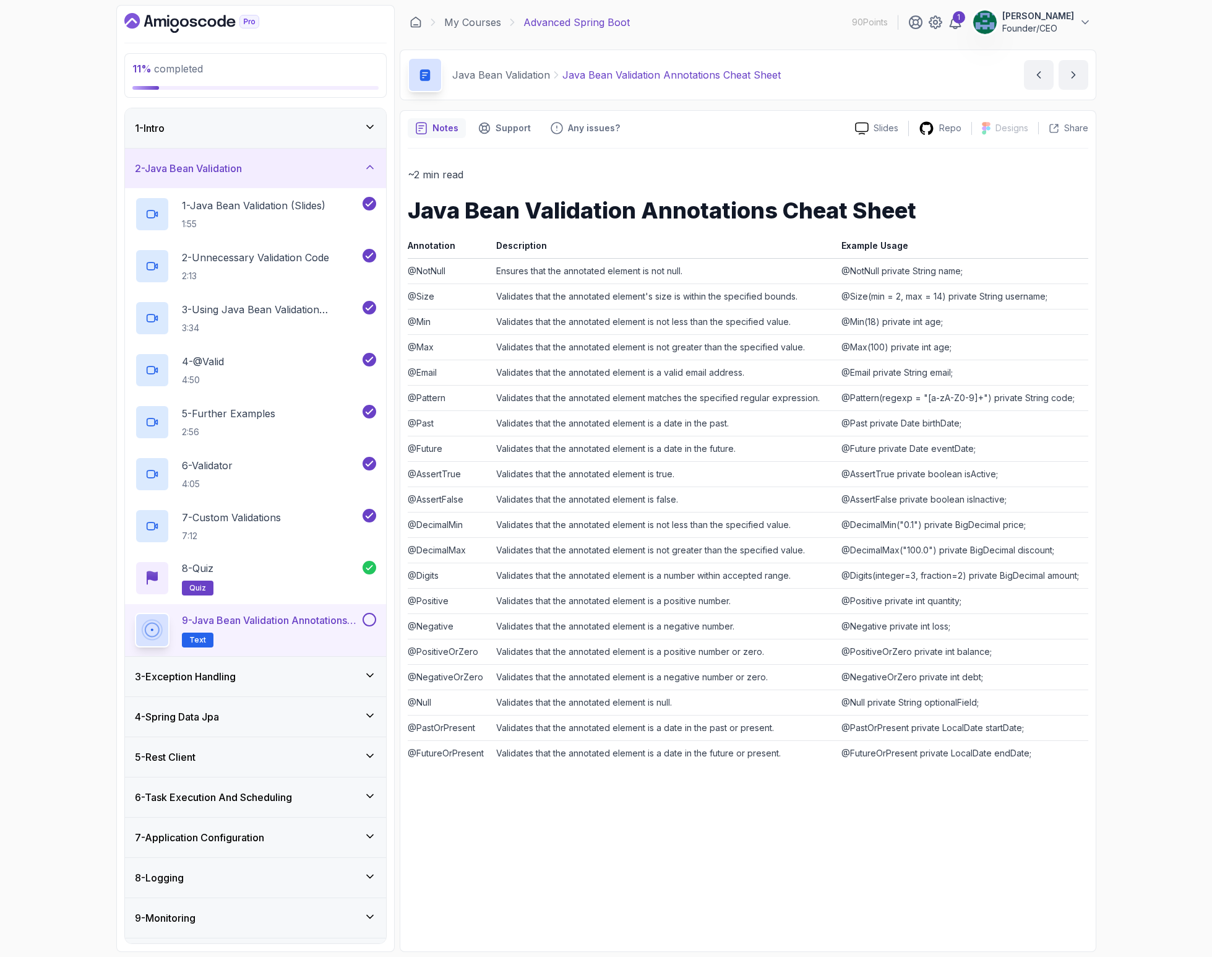
click at [275, 621] on p "9 - Java Bean Validation Annotations Cheat Sheet" at bounding box center [271, 620] width 178 height 15
click at [205, 639] on p "Text" at bounding box center [198, 639] width 32 height 15
click at [313, 627] on h2 "9 - Java Bean Validation Annotations Cheat Sheet Text" at bounding box center [271, 630] width 178 height 35
click at [1037, 755] on td "@FutureOrPresent private LocalDate endDate;" at bounding box center [962, 752] width 251 height 25
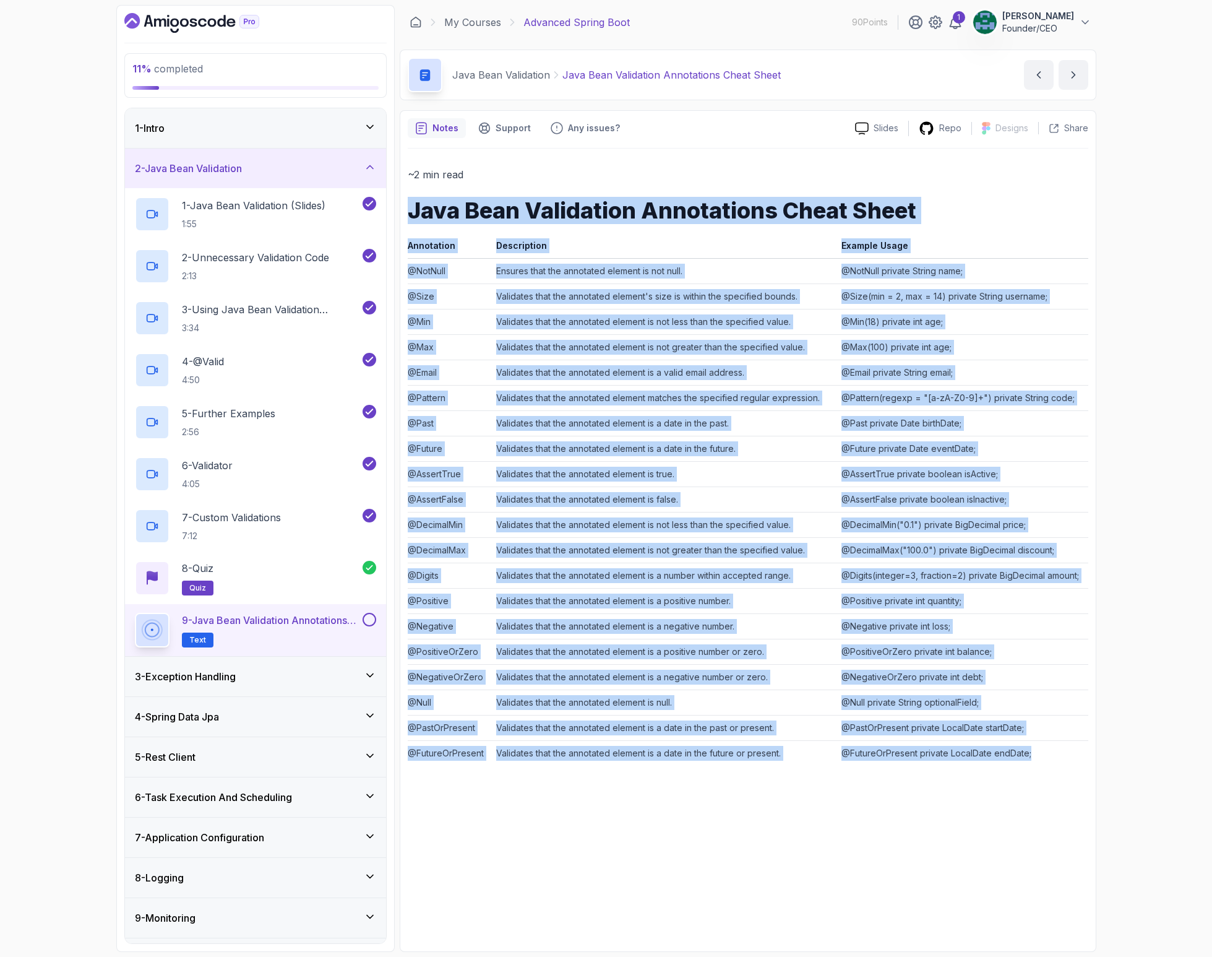
drag, startPoint x: 899, startPoint y: 720, endPoint x: 408, endPoint y: 216, distance: 703.2
click at [408, 216] on div "~2 min read Java Bean Validation Annotations Cheat Sheet Annotation Description…" at bounding box center [748, 466] width 681 height 600
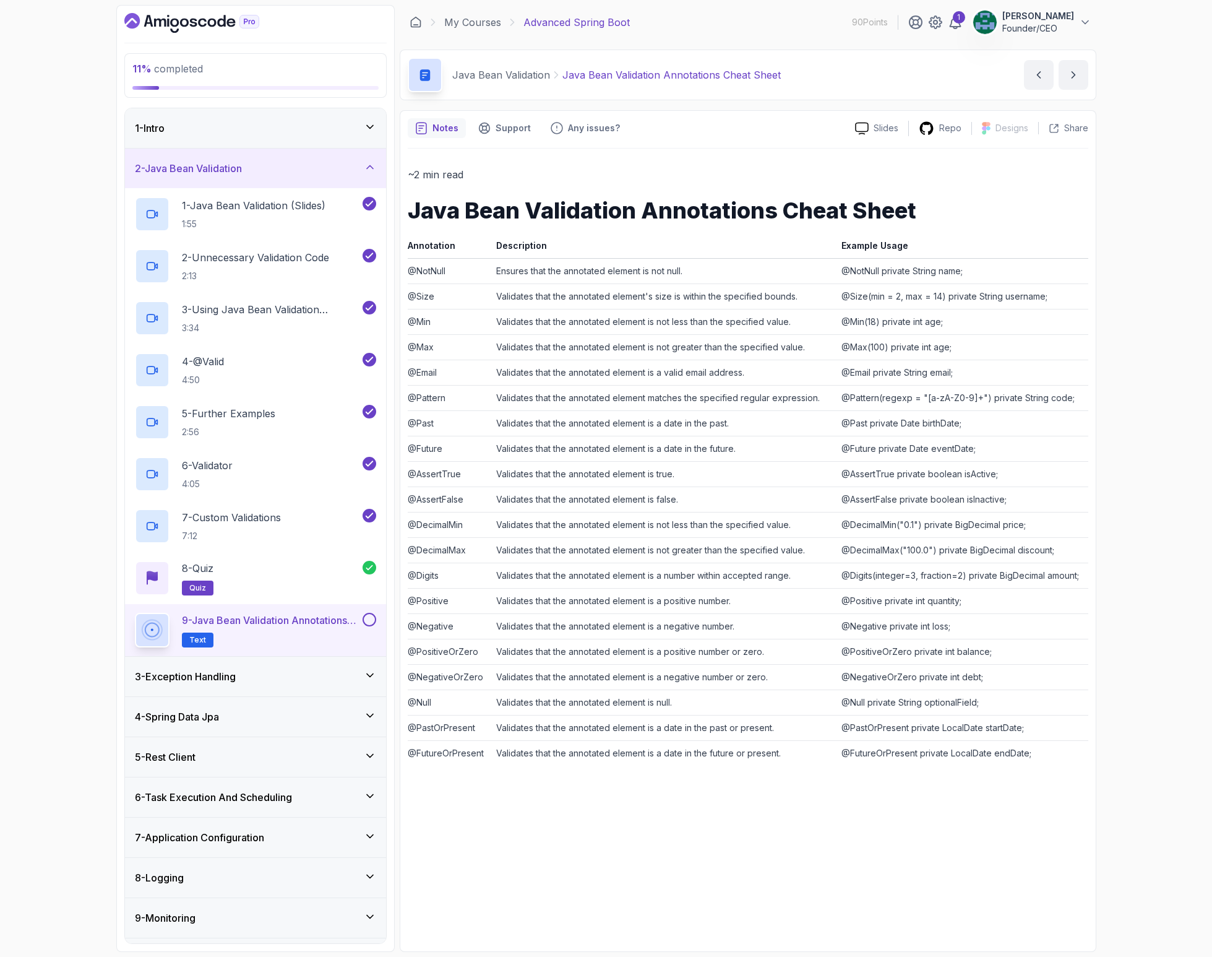
click at [573, 166] on p "~2 min read" at bounding box center [748, 174] width 681 height 17
click at [1043, 748] on td "@FutureOrPresent private LocalDate endDate;" at bounding box center [962, 752] width 251 height 25
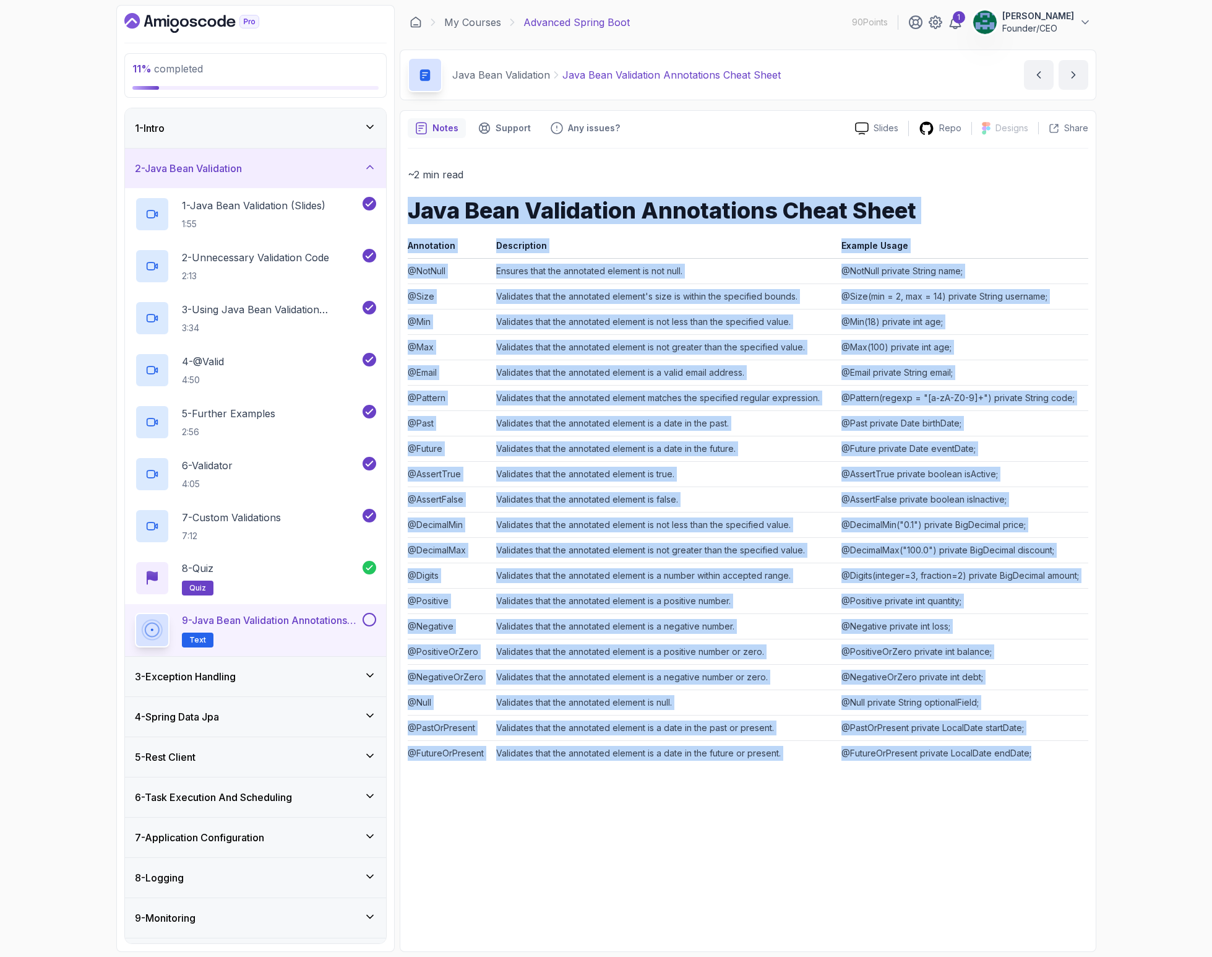
drag, startPoint x: 1044, startPoint y: 752, endPoint x: 401, endPoint y: 218, distance: 835.8
click at [401, 218] on div "Notes Support Any issues? Slides Repo Designs Design not available Share ~2 min…" at bounding box center [748, 531] width 697 height 842
copy div "Java Bean Validation Annotations Cheat Sheet Annotation Description Example Usa…"
click at [368, 620] on button at bounding box center [370, 620] width 14 height 14
click at [236, 670] on h3 "3 - Exception Handling" at bounding box center [185, 676] width 101 height 15
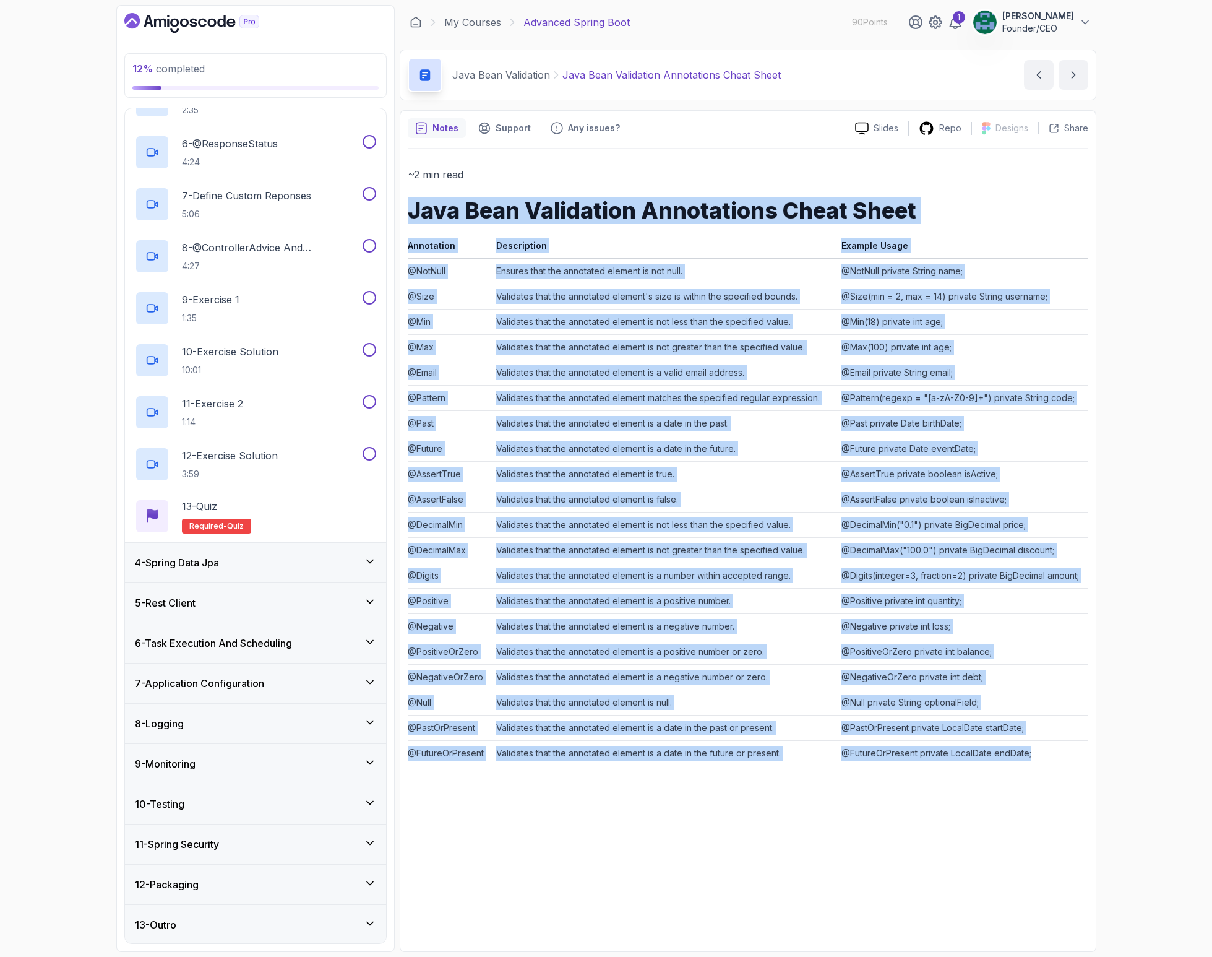
scroll to position [363, 0]
click at [249, 548] on div "4 - Spring Data Jpa" at bounding box center [255, 562] width 261 height 40
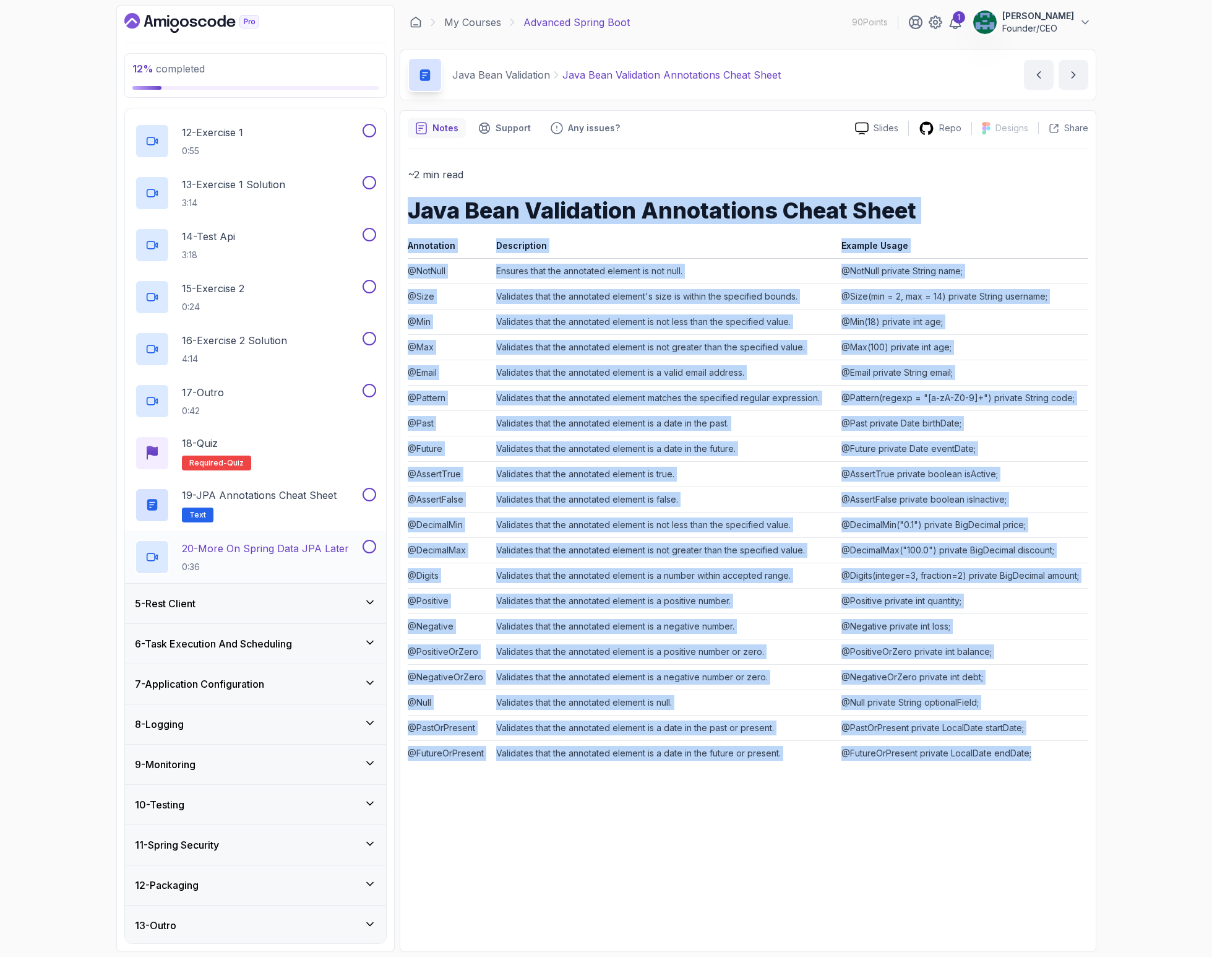
scroll to position [724, 0]
click at [243, 608] on div "5 - Rest Client" at bounding box center [255, 604] width 241 height 15
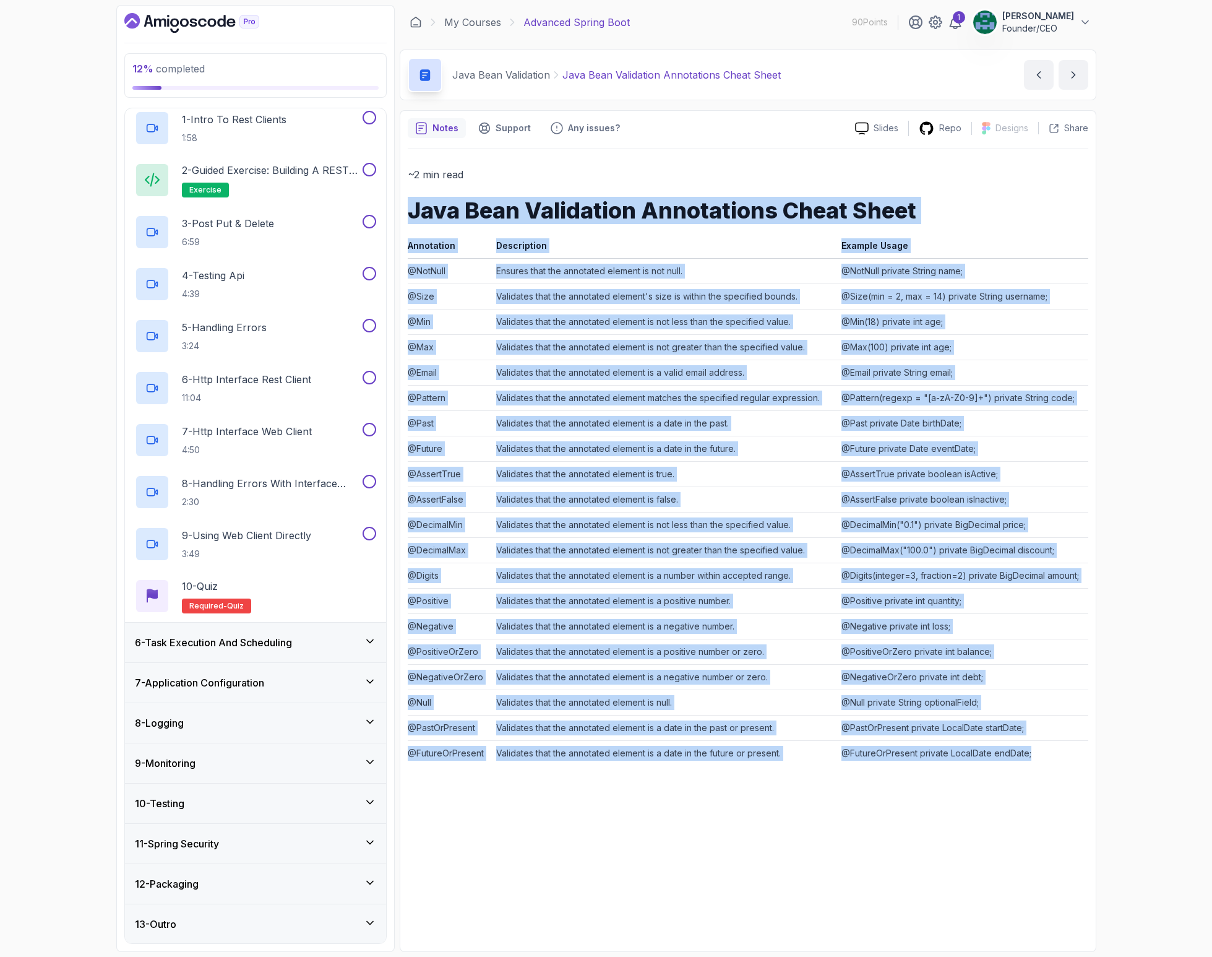
scroll to position [202, 0]
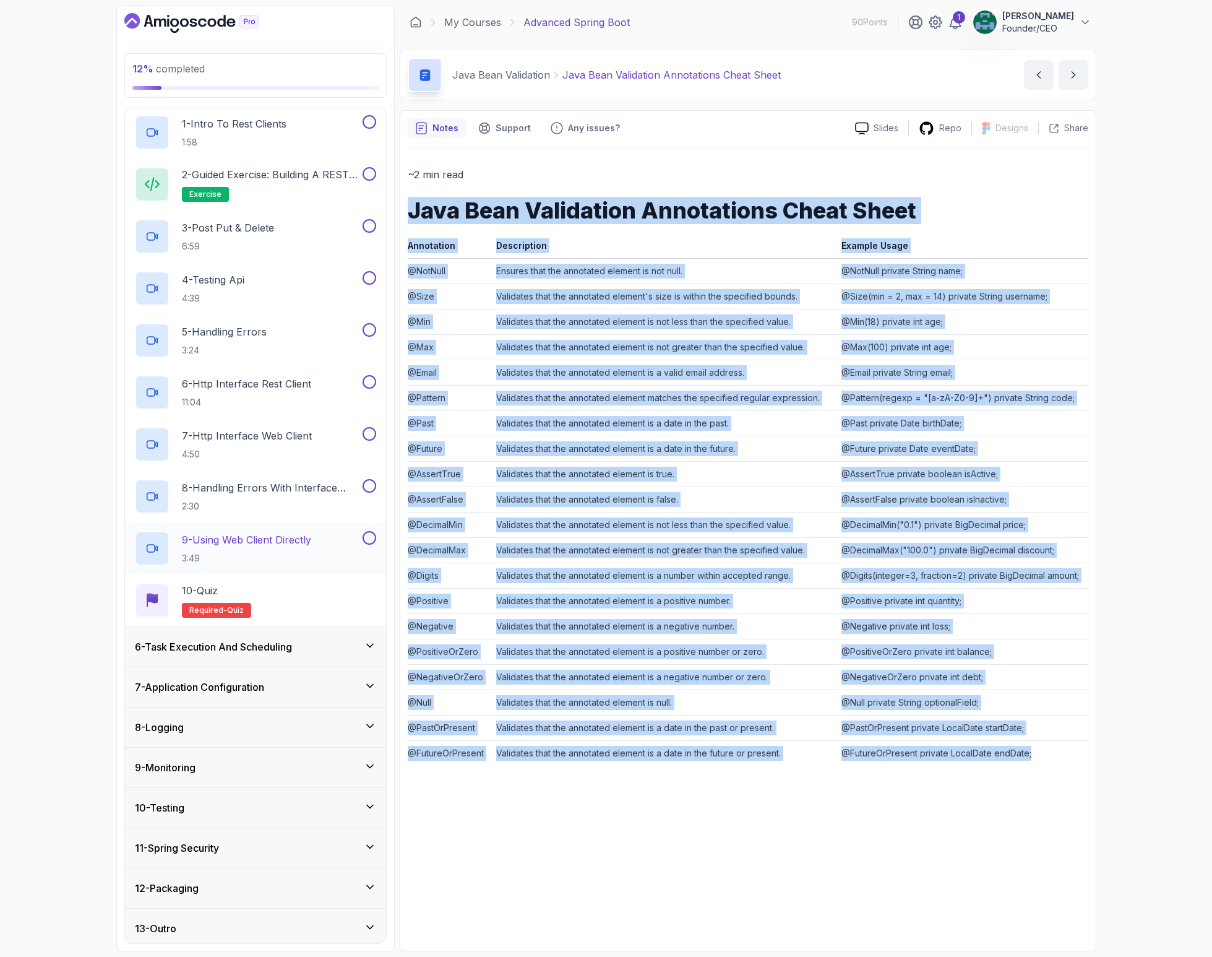
click at [168, 726] on h3 "8 - Logging" at bounding box center [159, 727] width 49 height 15
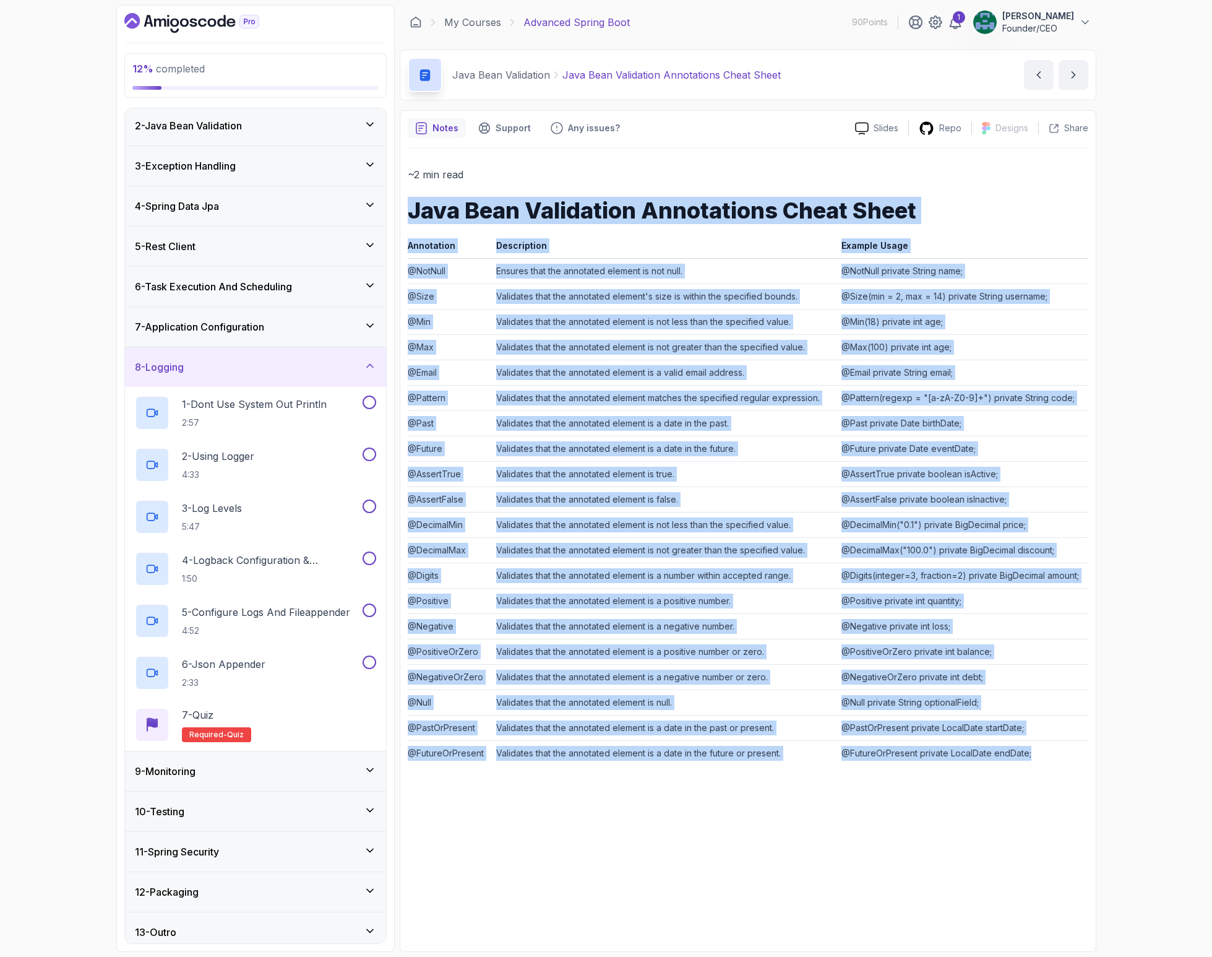
scroll to position [44, 0]
click at [178, 775] on h3 "9 - Monitoring" at bounding box center [165, 769] width 61 height 15
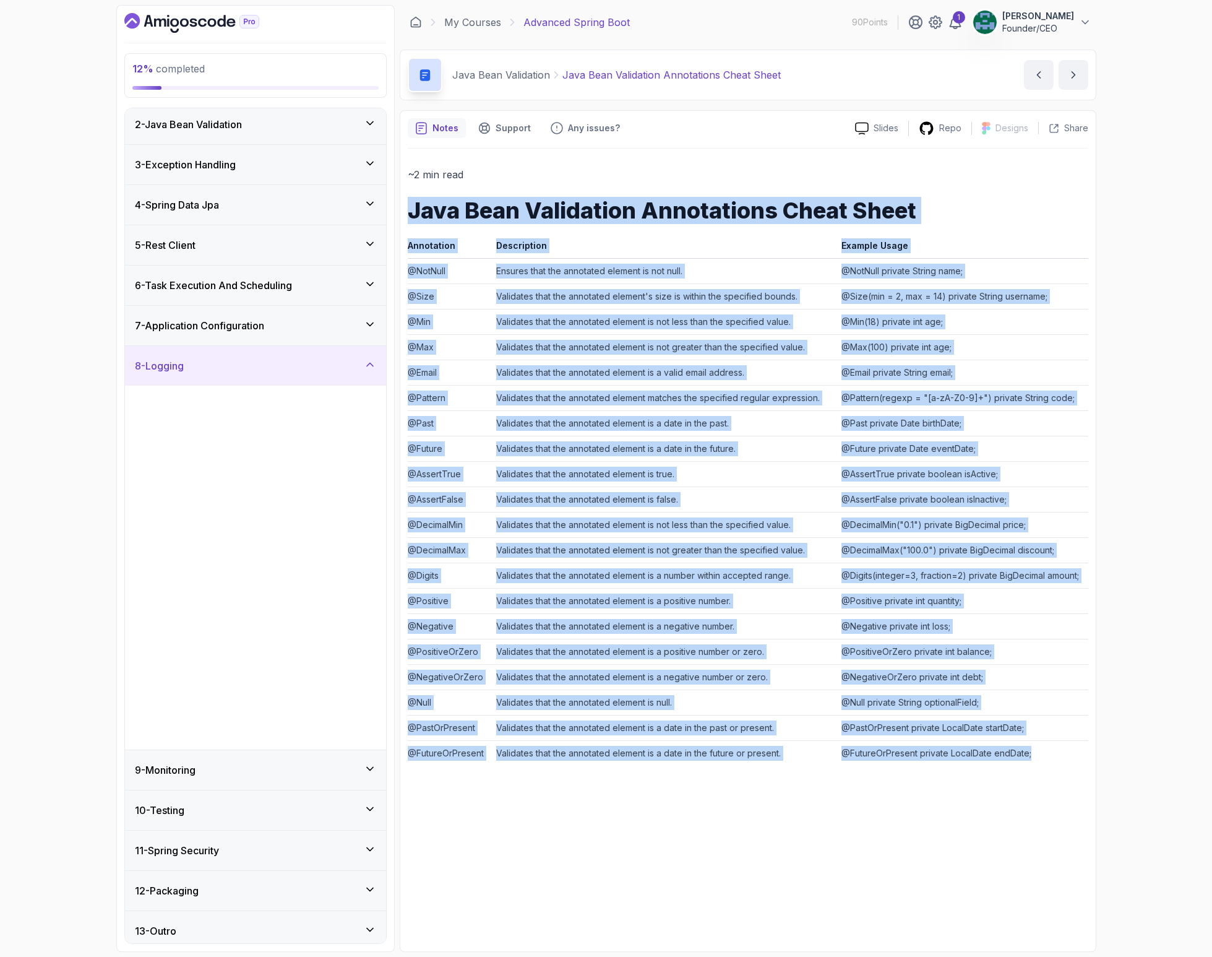
scroll to position [0, 0]
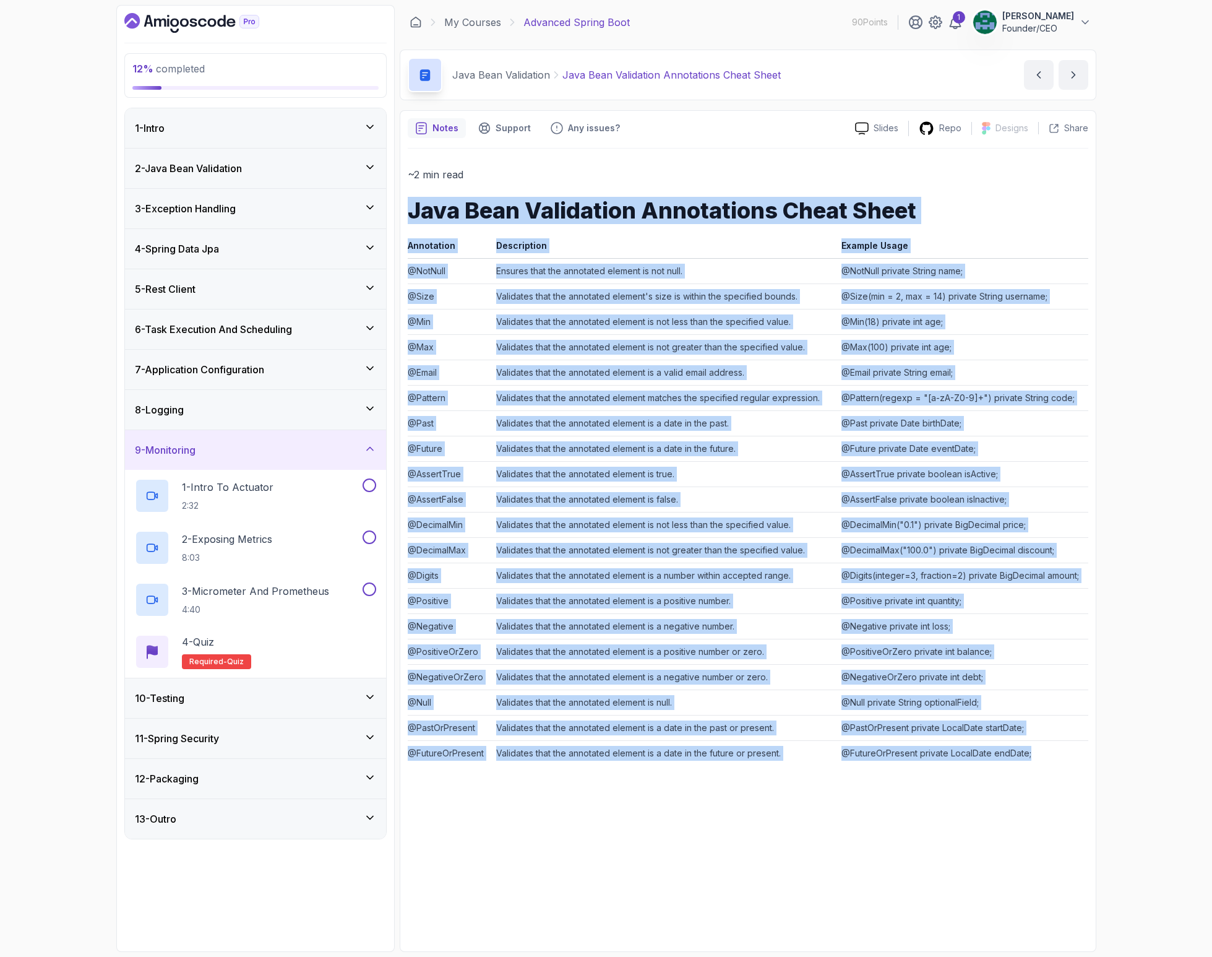
click at [175, 704] on h3 "10 - Testing" at bounding box center [160, 698] width 50 height 15
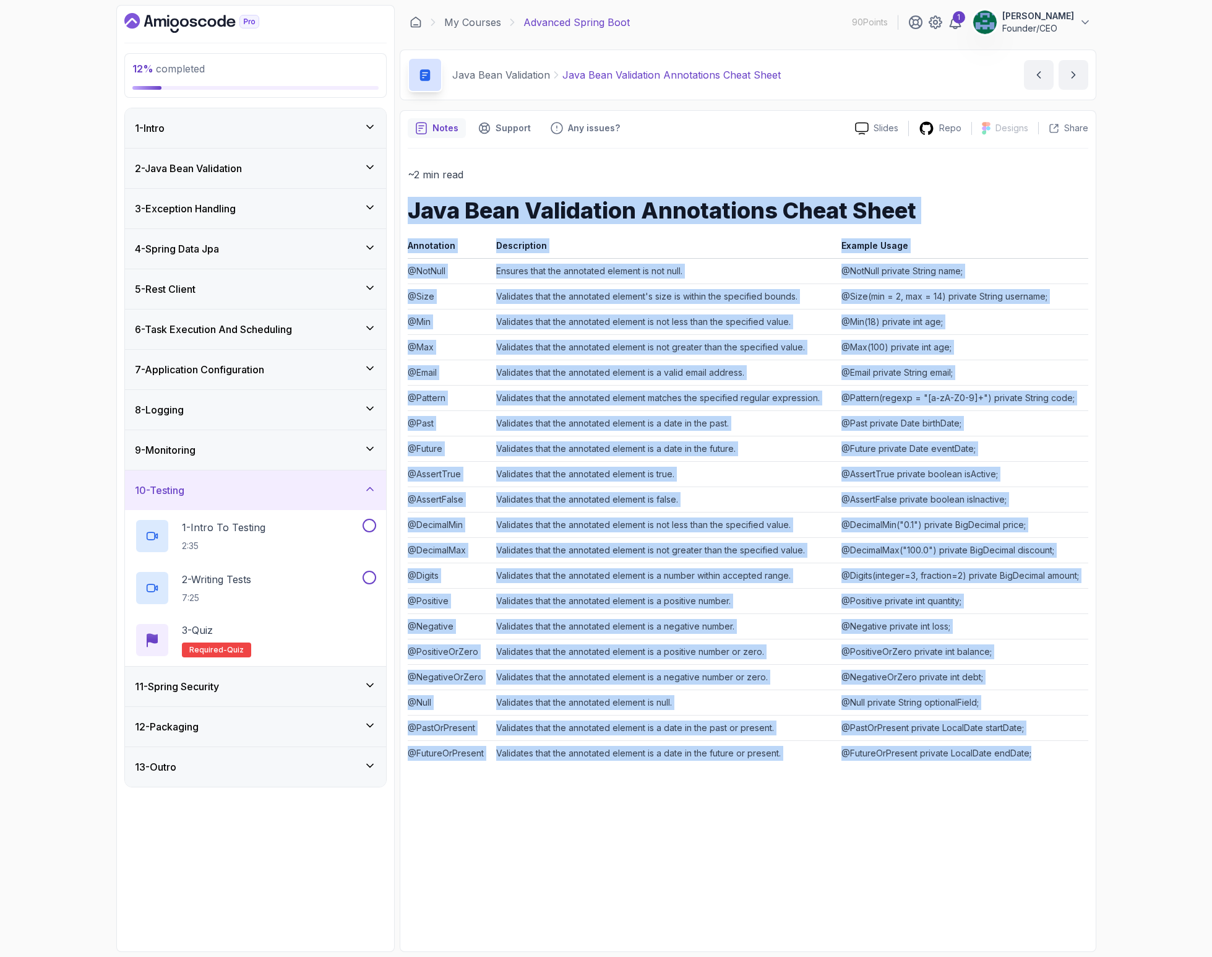
click at [213, 691] on h3 "11 - Spring Security" at bounding box center [177, 686] width 84 height 15
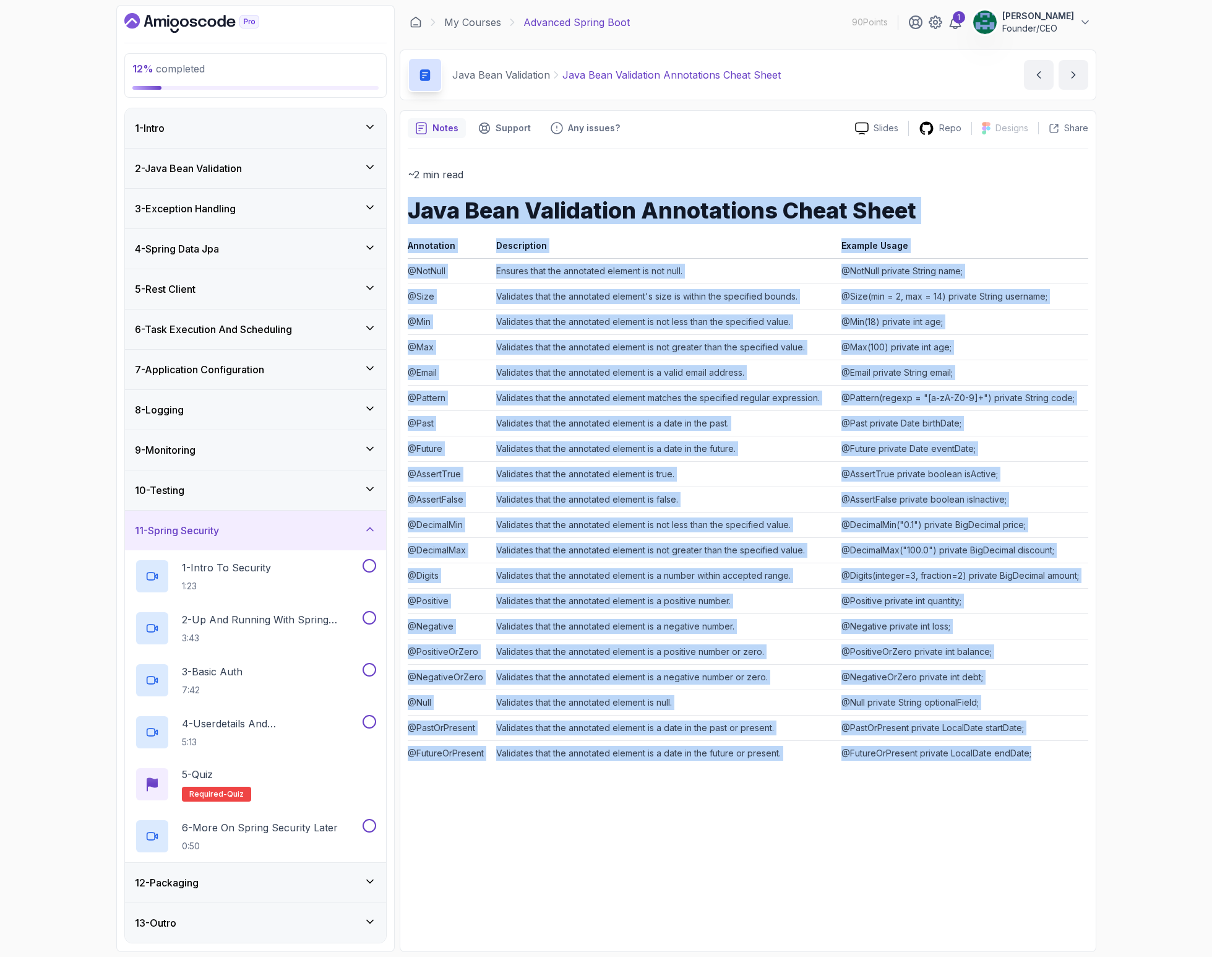
click at [197, 883] on h3 "12 - Packaging" at bounding box center [167, 882] width 64 height 15
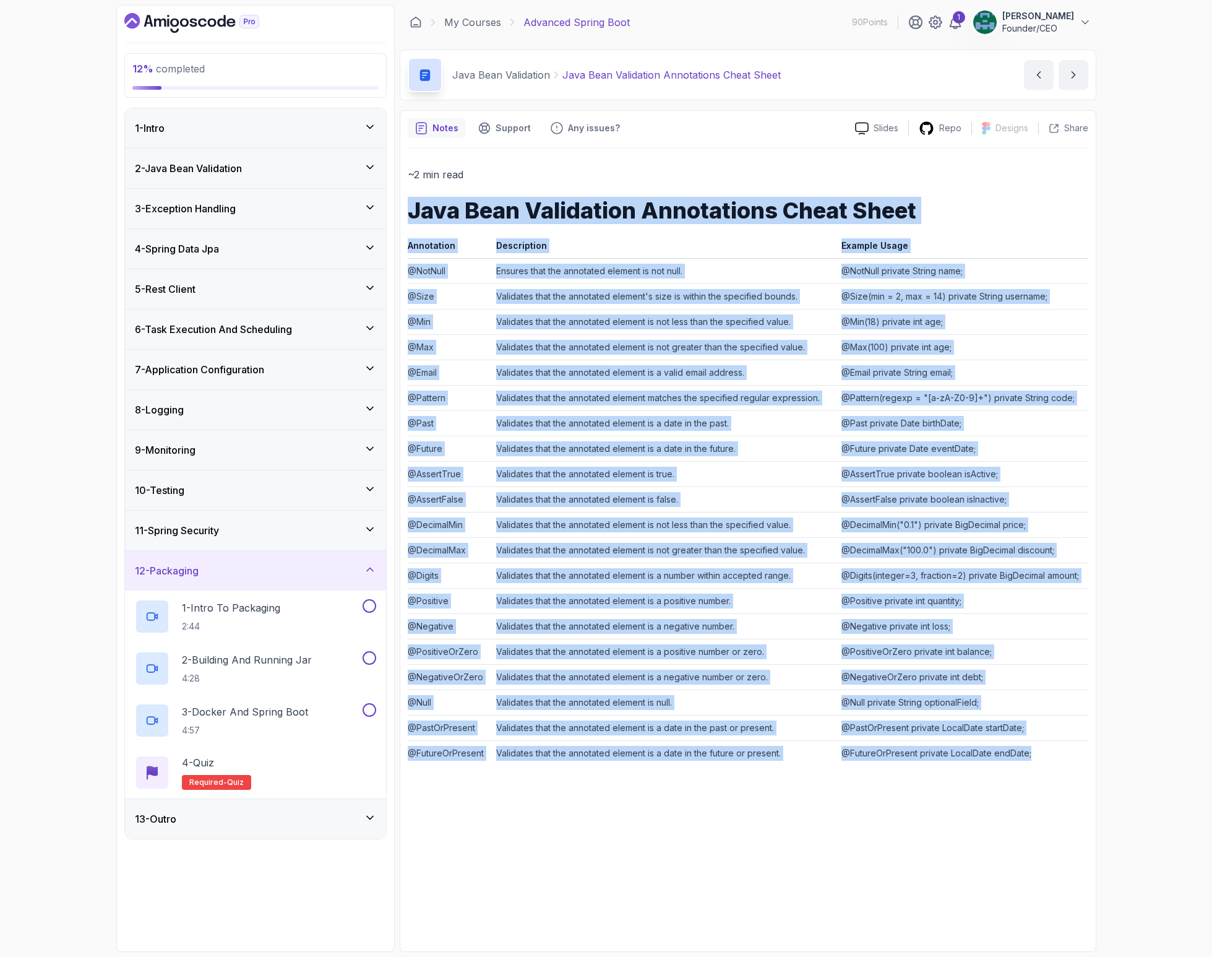
click at [226, 822] on div "13 - Outro" at bounding box center [255, 818] width 241 height 15
